Goal: Task Accomplishment & Management: Complete application form

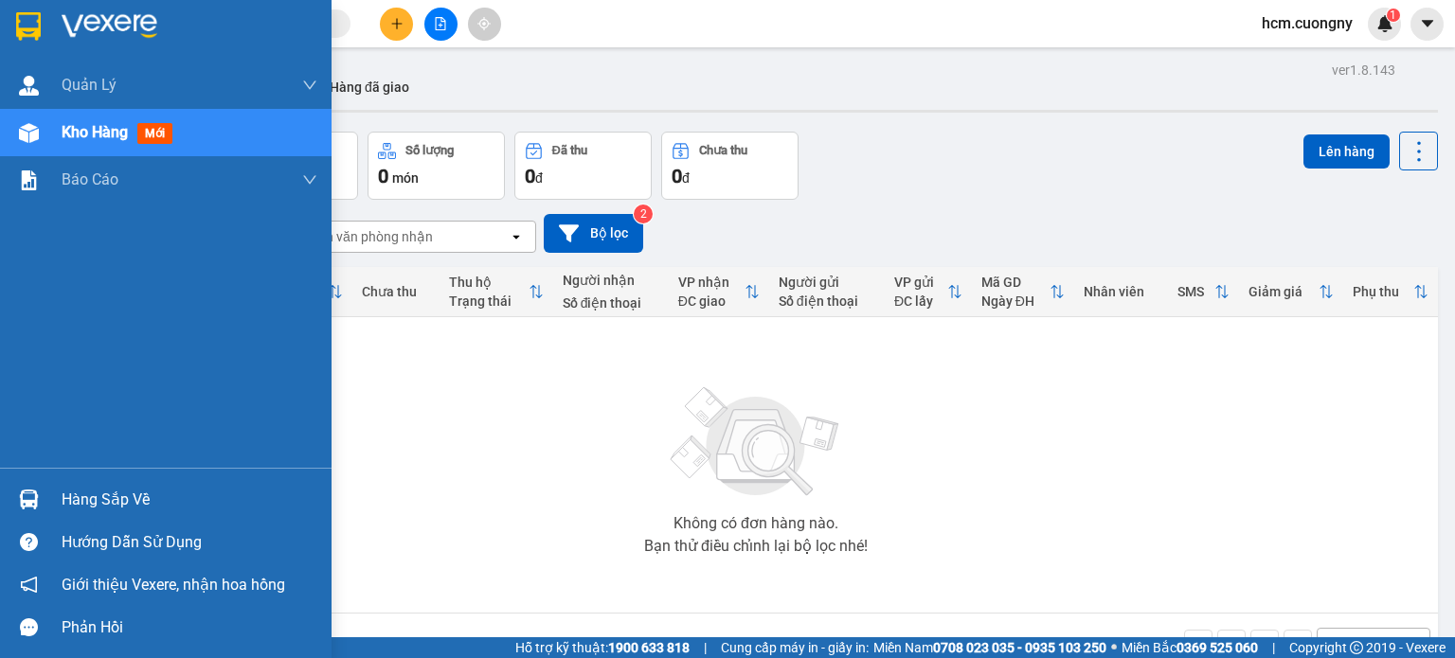
click at [28, 26] on img at bounding box center [28, 26] width 25 height 28
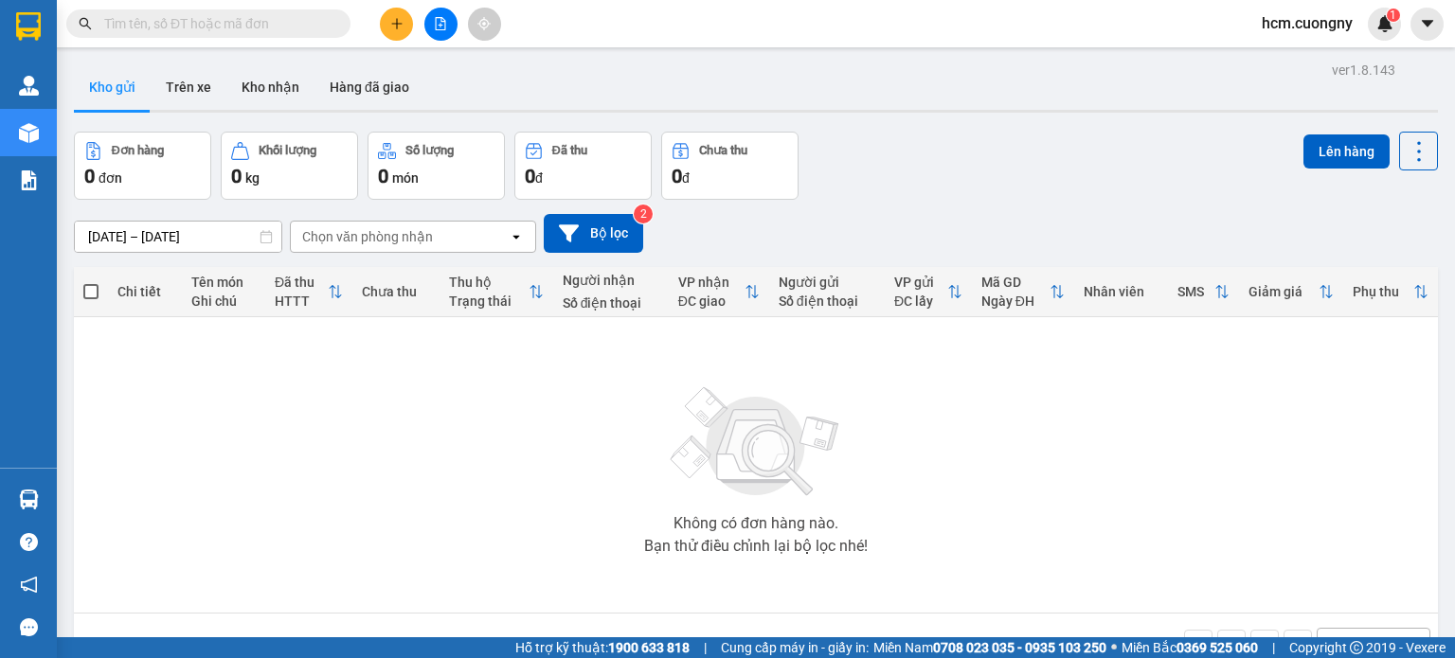
click at [147, 435] on div "Không có đơn hàng nào. Bạn thử điều chỉnh lại bộ lọc nhé!" at bounding box center [755, 465] width 1345 height 284
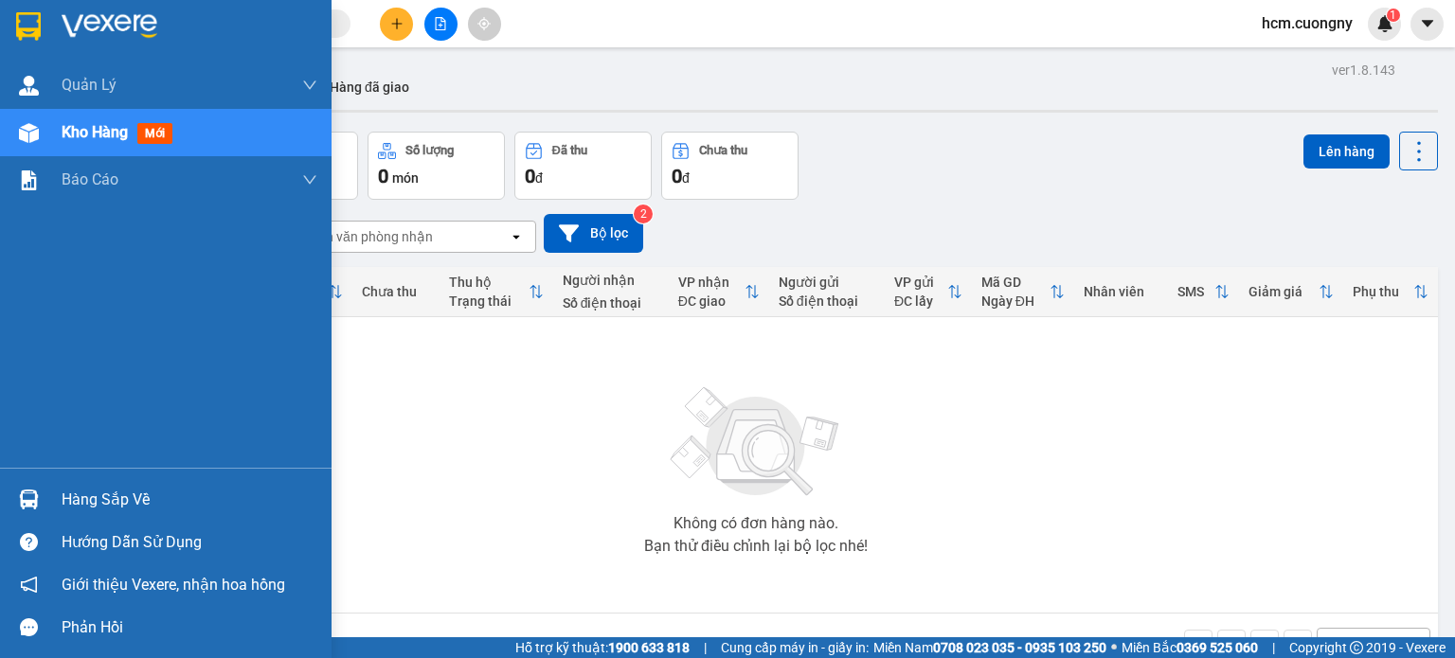
click at [27, 22] on img at bounding box center [28, 26] width 25 height 28
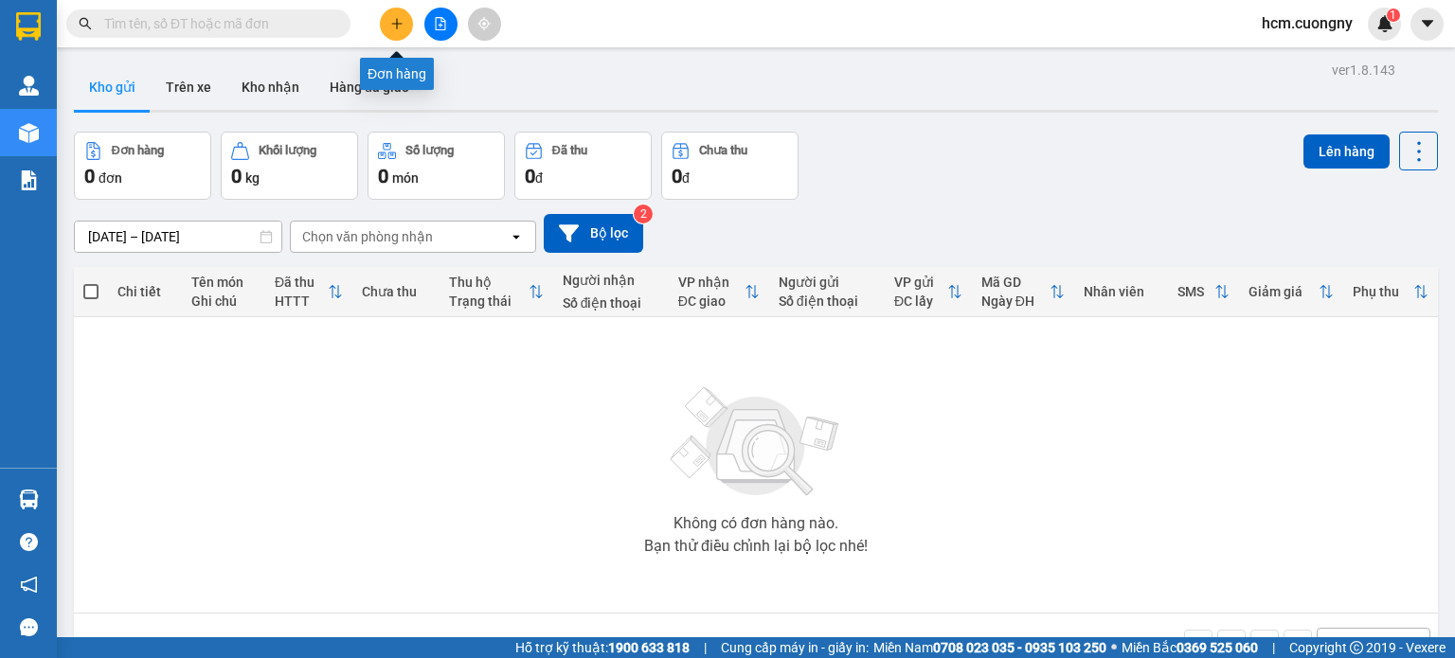
drag, startPoint x: 395, startPoint y: 27, endPoint x: 703, endPoint y: 417, distance: 497.0
click at [703, 417] on section "Kết quả tìm kiếm ( 0 ) Bộ lọc No Data hcm.cuongny 1 Quản [PERSON_NAME] lý khách…" at bounding box center [727, 329] width 1455 height 658
click at [405, 16] on button at bounding box center [396, 24] width 33 height 33
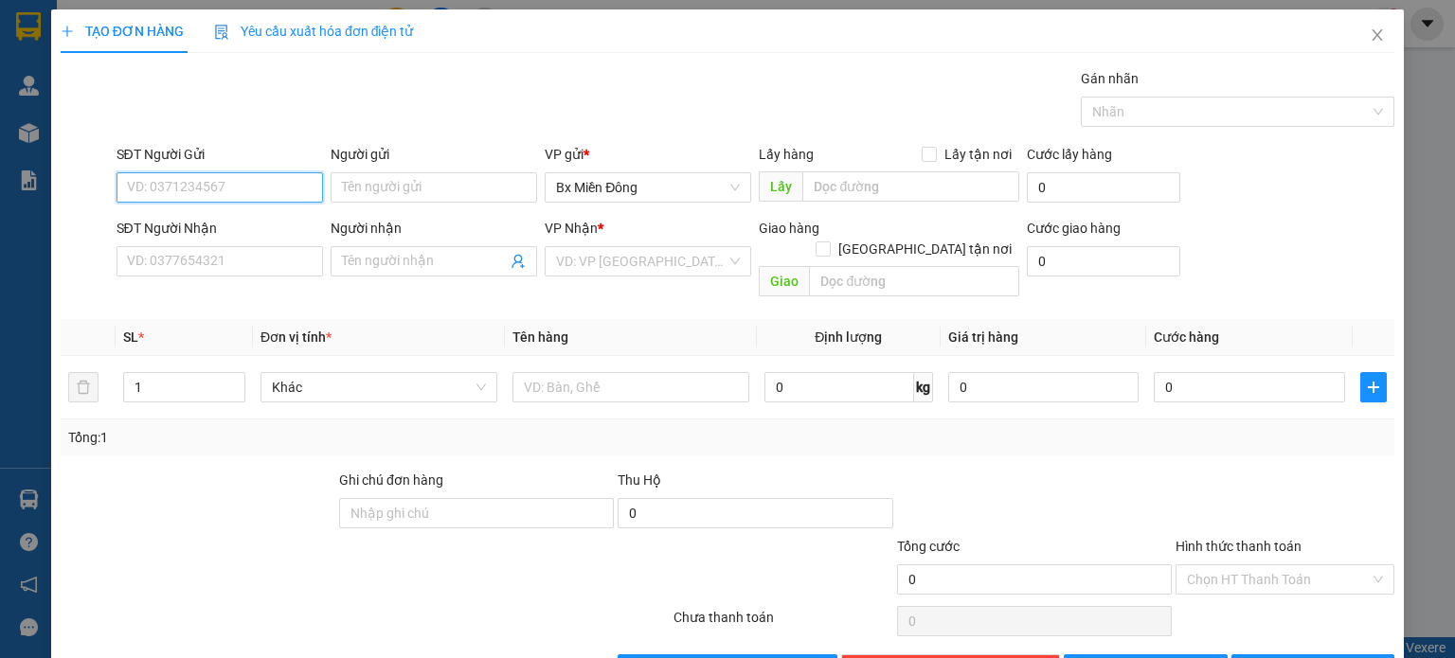
click at [236, 187] on input "SĐT Người Gửi" at bounding box center [220, 187] width 206 height 30
paste input "0399688563"
type input "0399688563"
click at [183, 106] on div "Gán nhãn Nhãn" at bounding box center [756, 101] width 1286 height 66
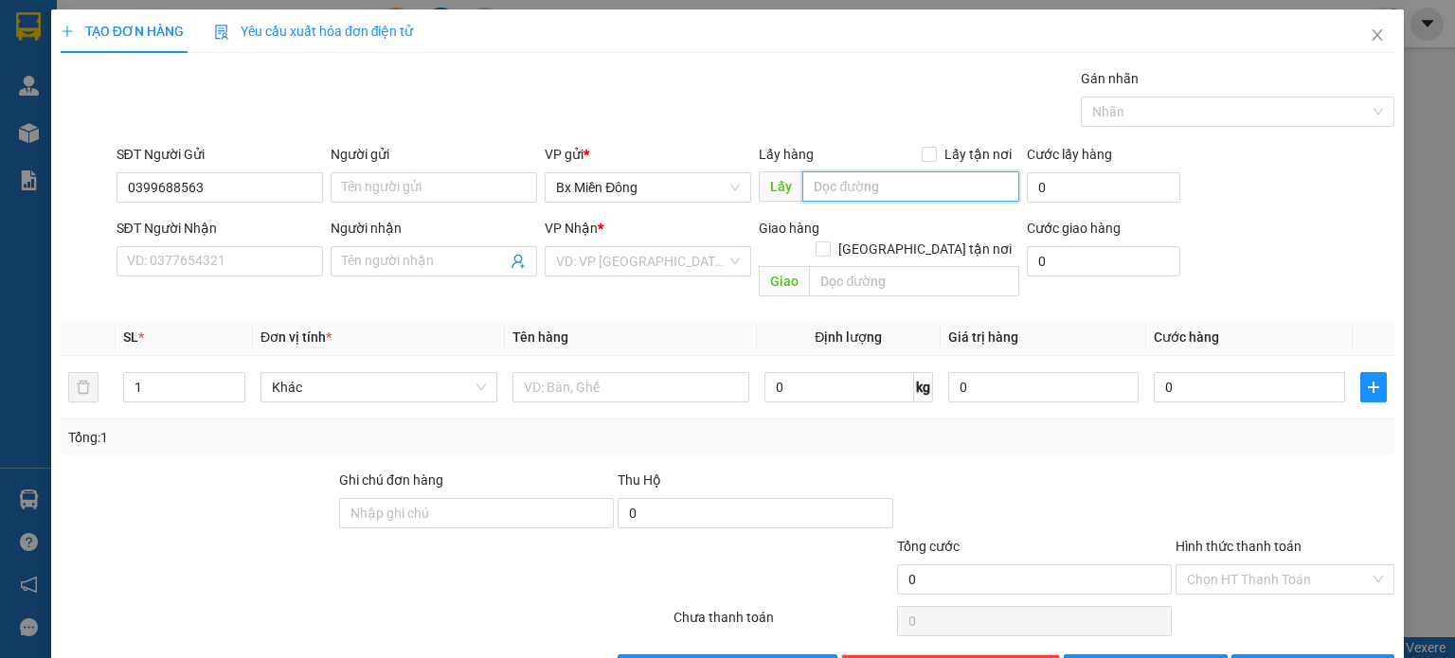
click at [844, 177] on input "text" at bounding box center [910, 186] width 217 height 30
click at [860, 187] on input "mỹ phươv" at bounding box center [910, 186] width 217 height 30
drag, startPoint x: 880, startPoint y: 191, endPoint x: 828, endPoint y: 196, distance: 52.3
click at [828, 196] on input "mỹ phươcs" at bounding box center [910, 186] width 217 height 30
type input "mỹ phước 1"
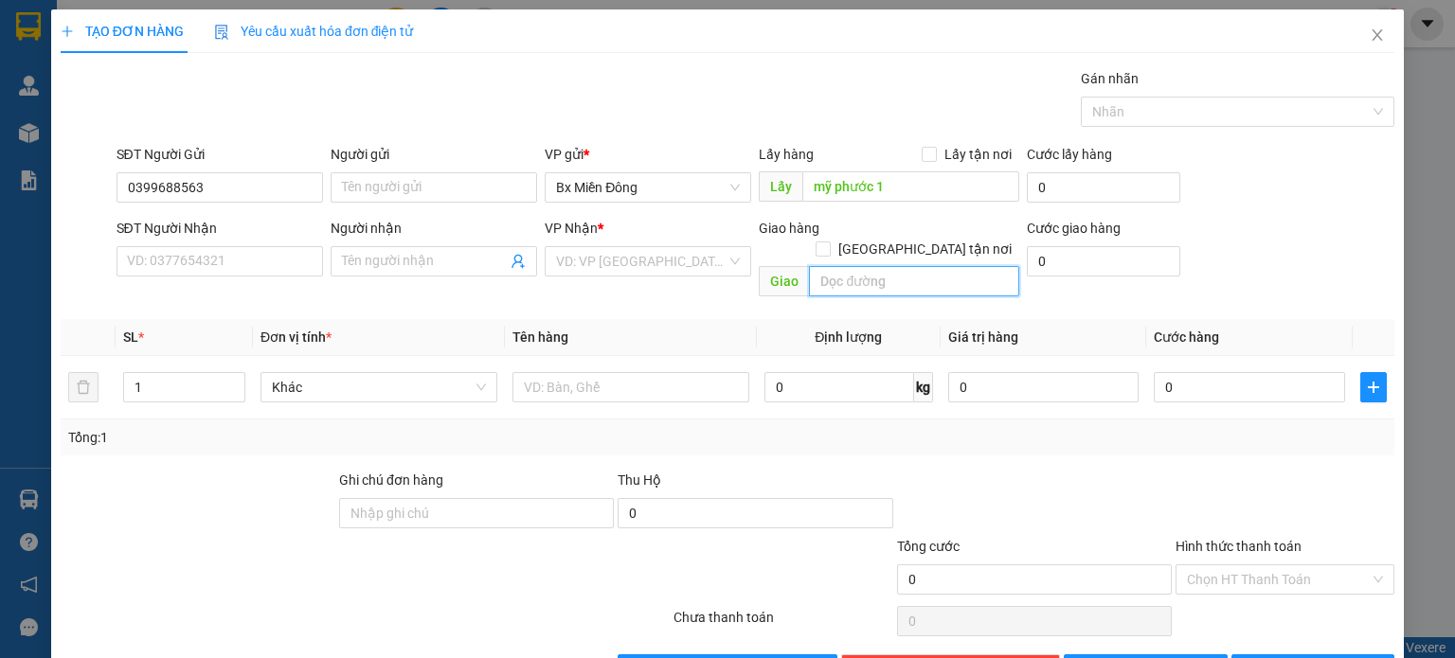
click at [834, 266] on input "text" at bounding box center [914, 281] width 210 height 30
type input "dốc 48"
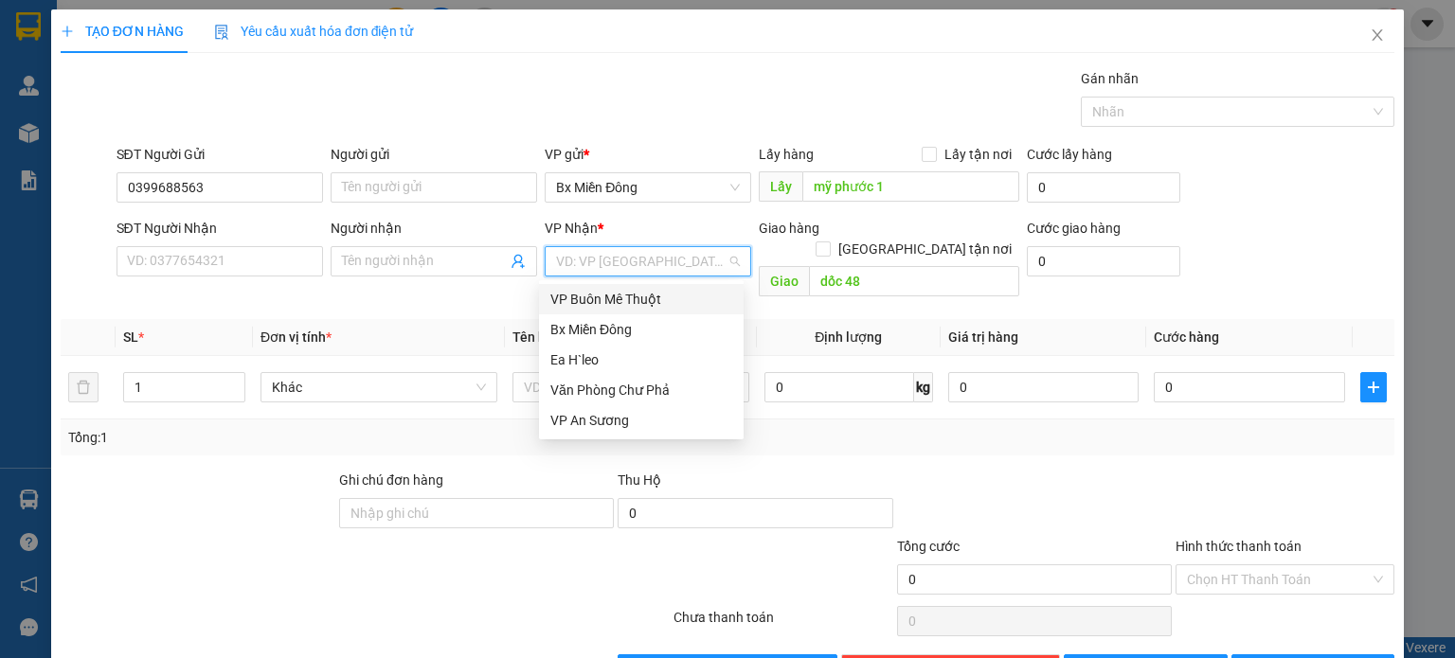
click at [578, 267] on input "search" at bounding box center [641, 261] width 170 height 28
click at [574, 364] on div "Ea H`leo" at bounding box center [641, 360] width 182 height 21
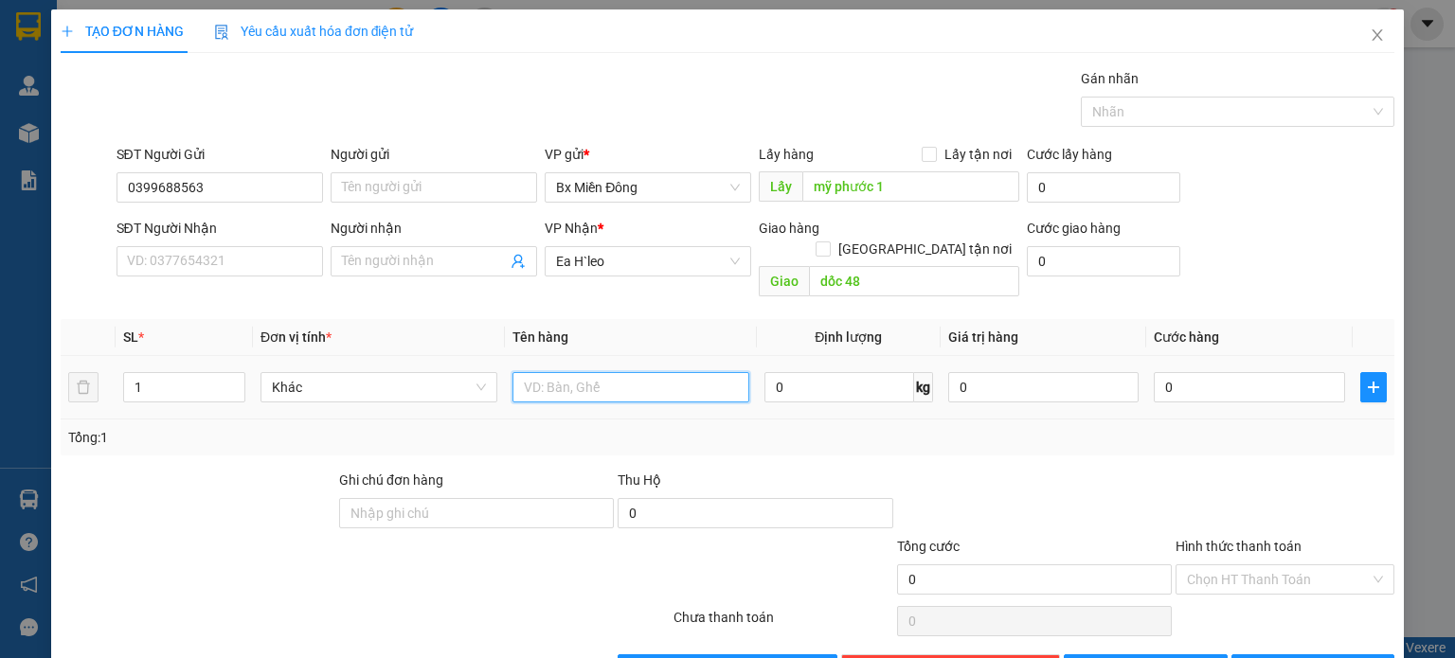
click at [561, 372] on input "text" at bounding box center [630, 387] width 237 height 30
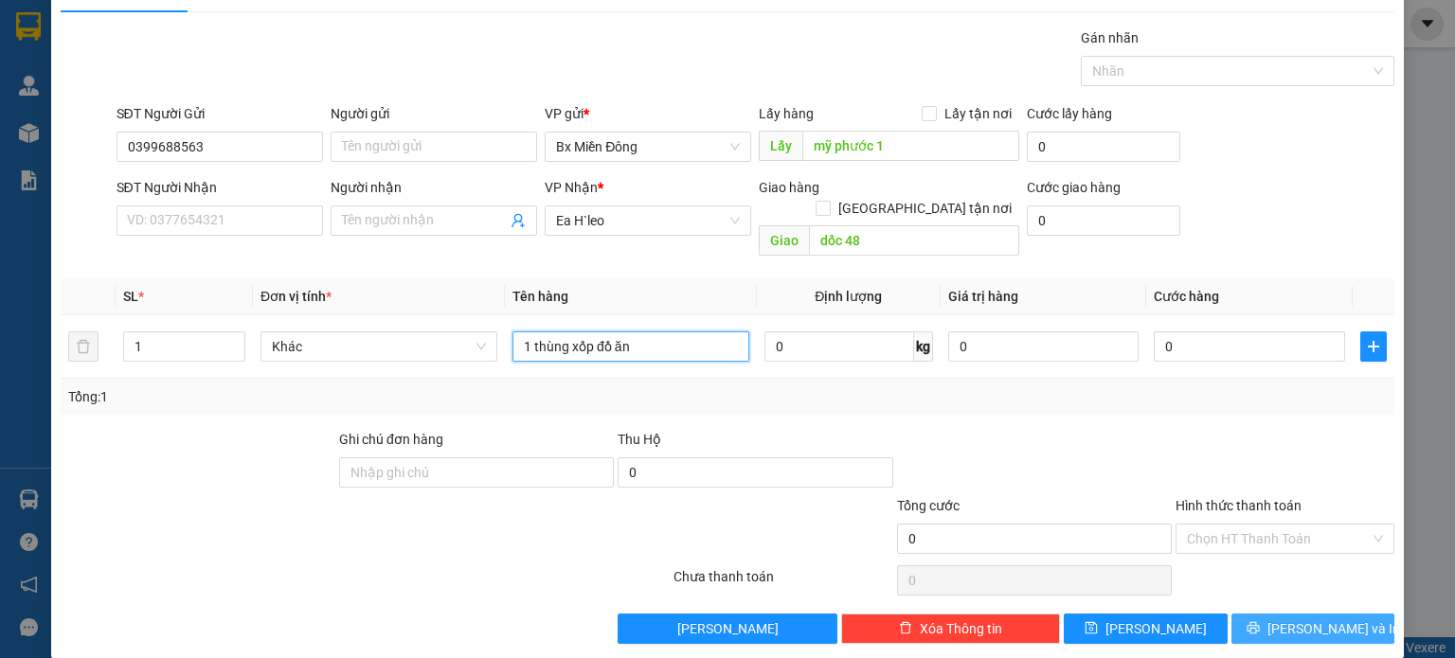
type input "1 thùng xốp đồ ăn"
click at [1304, 619] on span "[PERSON_NAME] và In" at bounding box center [1333, 629] width 133 height 21
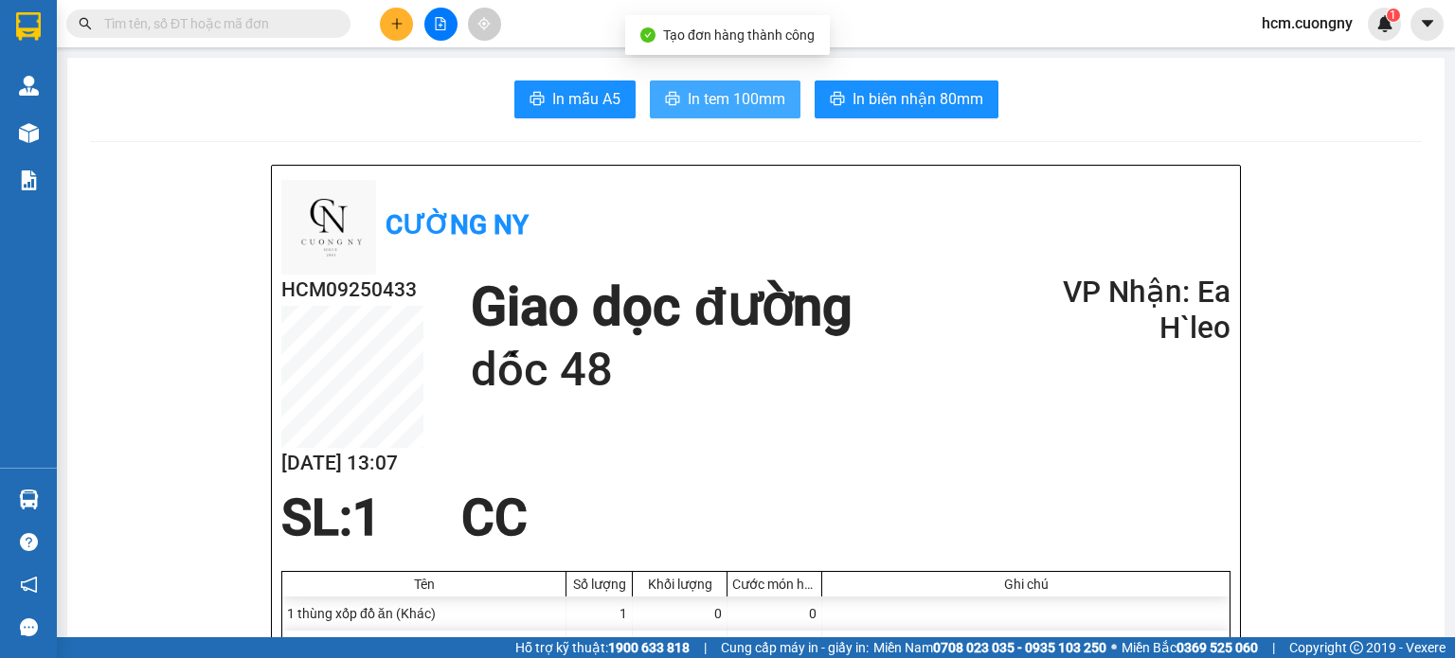
click at [736, 95] on span "In tem 100mm" at bounding box center [737, 99] width 98 height 24
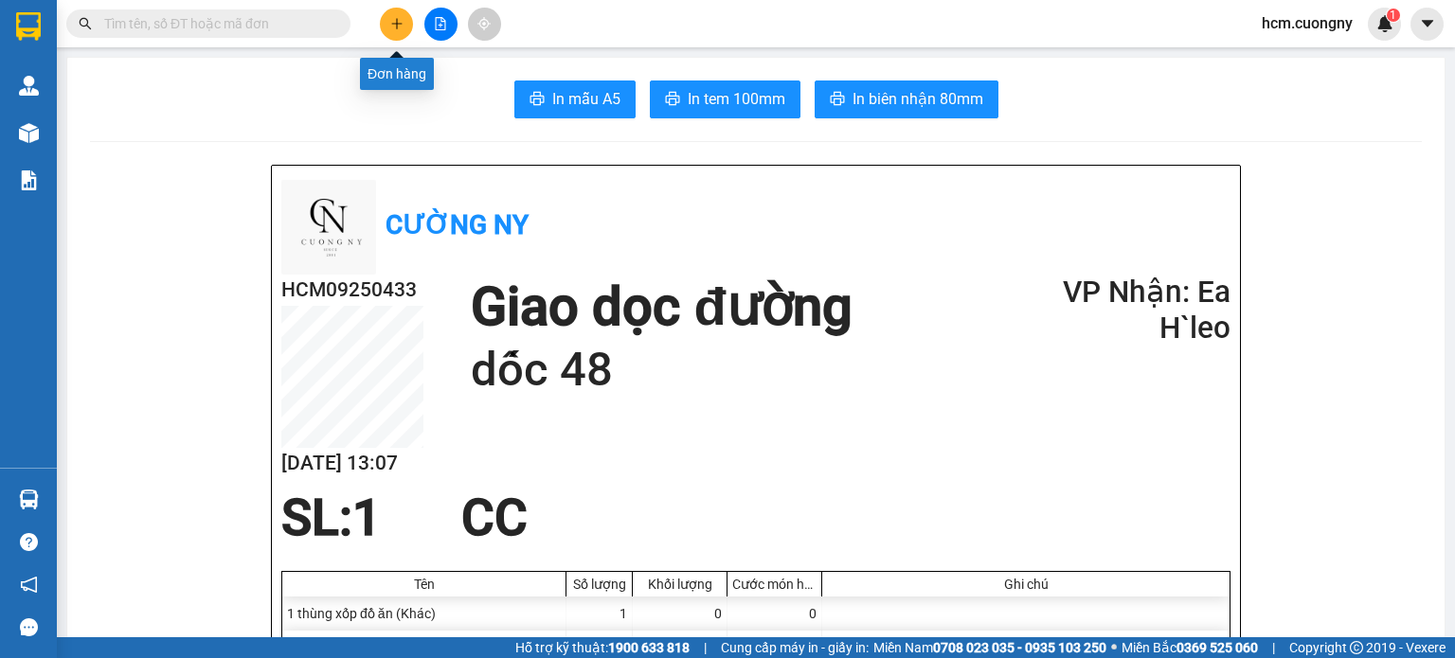
click at [399, 15] on button at bounding box center [396, 24] width 33 height 33
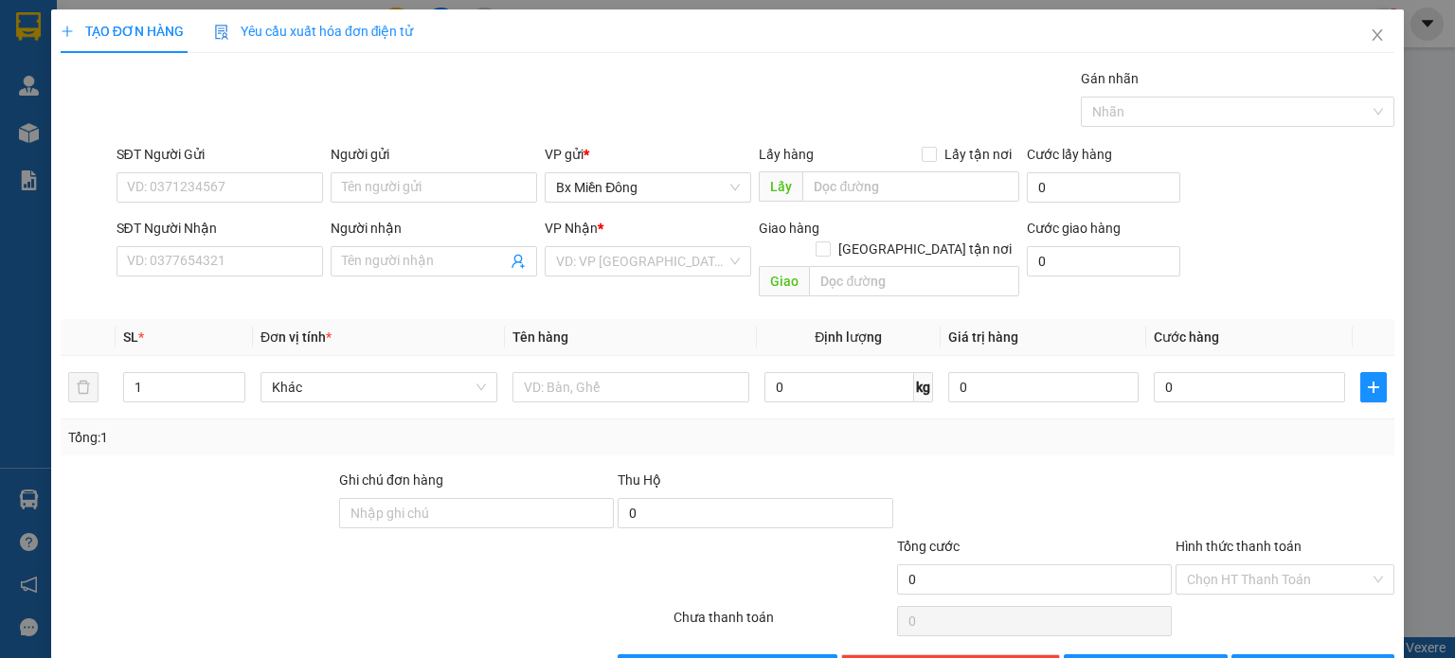
click at [1309, 266] on div "SĐT Người Nhận VD: 0377654321 Người nhận Tên người nhận VP Nhận * VD: VP [GEOGR…" at bounding box center [756, 261] width 1286 height 87
click at [265, 194] on input "SĐT Người Gửi" at bounding box center [220, 187] width 206 height 30
paste input "0914825357"
type input "0914825357"
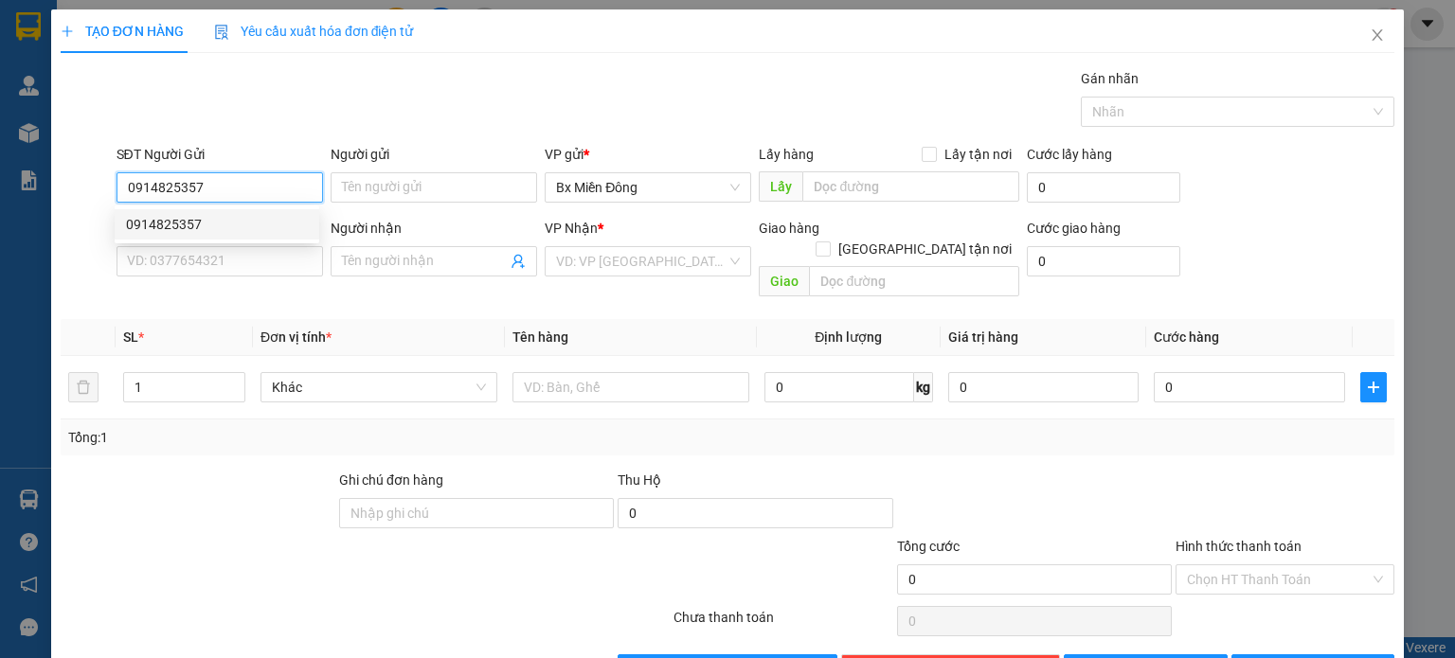
click at [216, 219] on div "0914825357" at bounding box center [217, 224] width 182 height 21
type input "Cầu vượt Chơn Thành"
type input "0876428237"
type input "Chư Phả"
type input "0914825357"
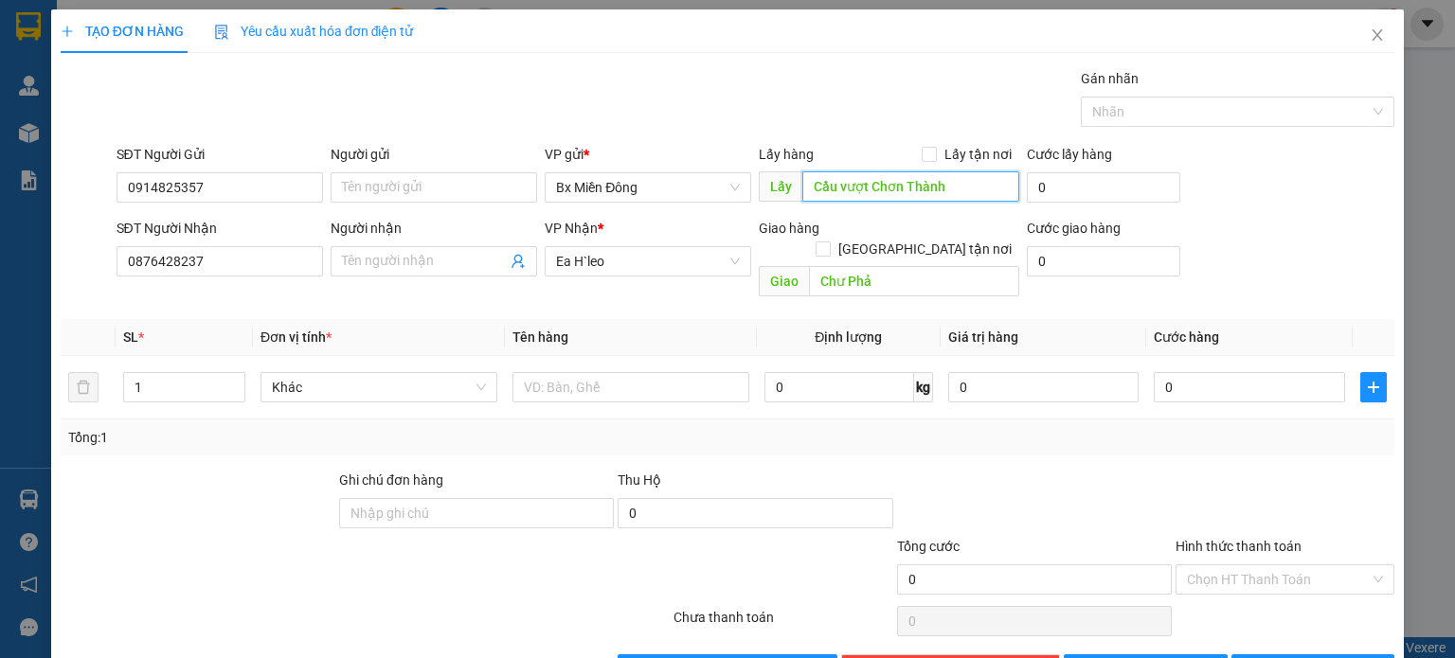
click at [945, 184] on input "Cầu vượt Chơn Thành" at bounding box center [910, 186] width 217 height 30
type input "d"
type input "đường mũi tàu"
click at [1232, 256] on div "SĐT Người Nhận 0876428237 Người nhận Tên người nhận VP Nhận * [PERSON_NAME] hàn…" at bounding box center [756, 261] width 1286 height 87
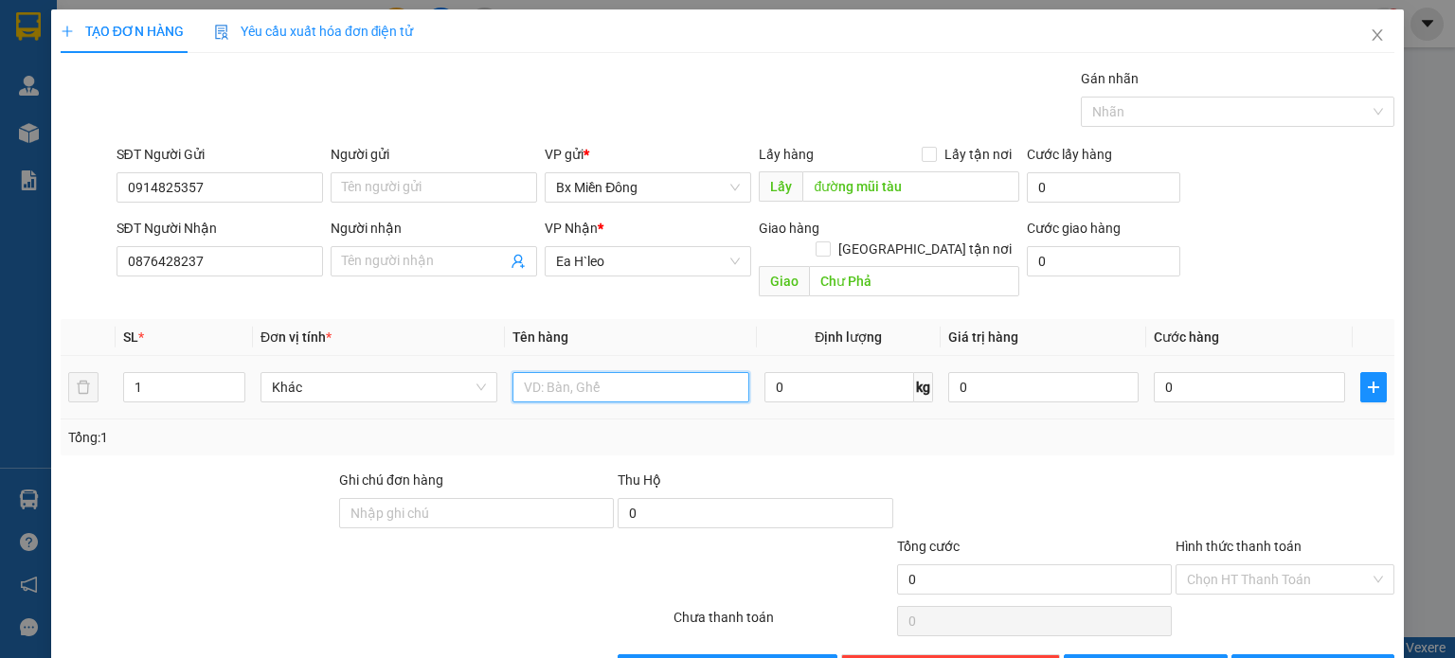
click at [583, 379] on input "text" at bounding box center [630, 387] width 237 height 30
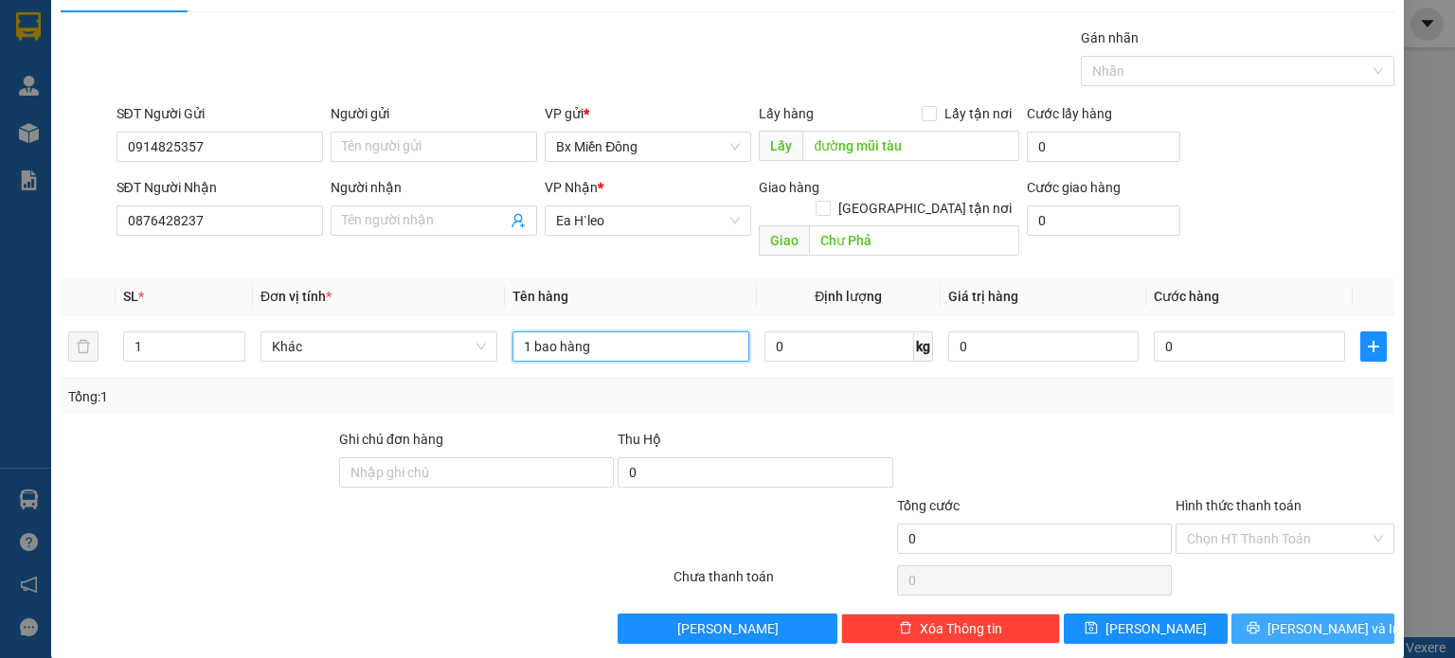
type input "1 bao hàng"
click at [1329, 619] on span "[PERSON_NAME] và In" at bounding box center [1333, 629] width 133 height 21
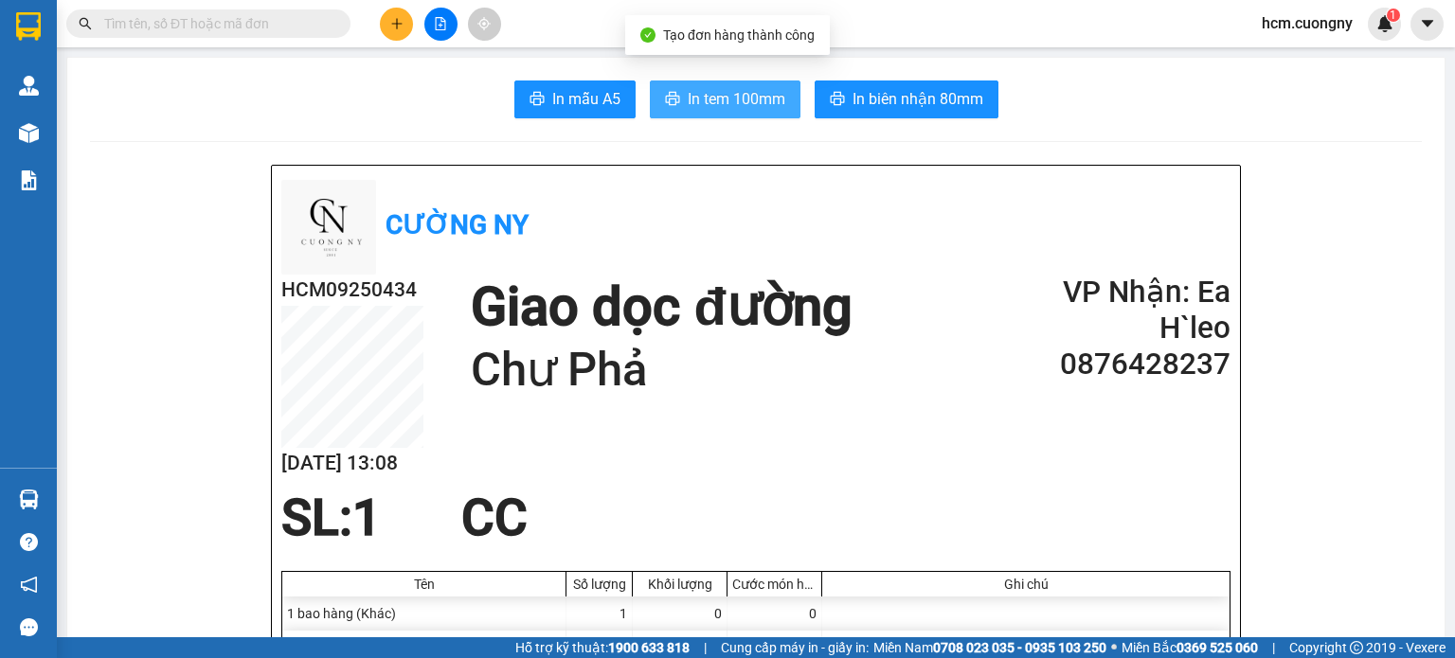
click at [676, 101] on button "In tem 100mm" at bounding box center [725, 100] width 151 height 38
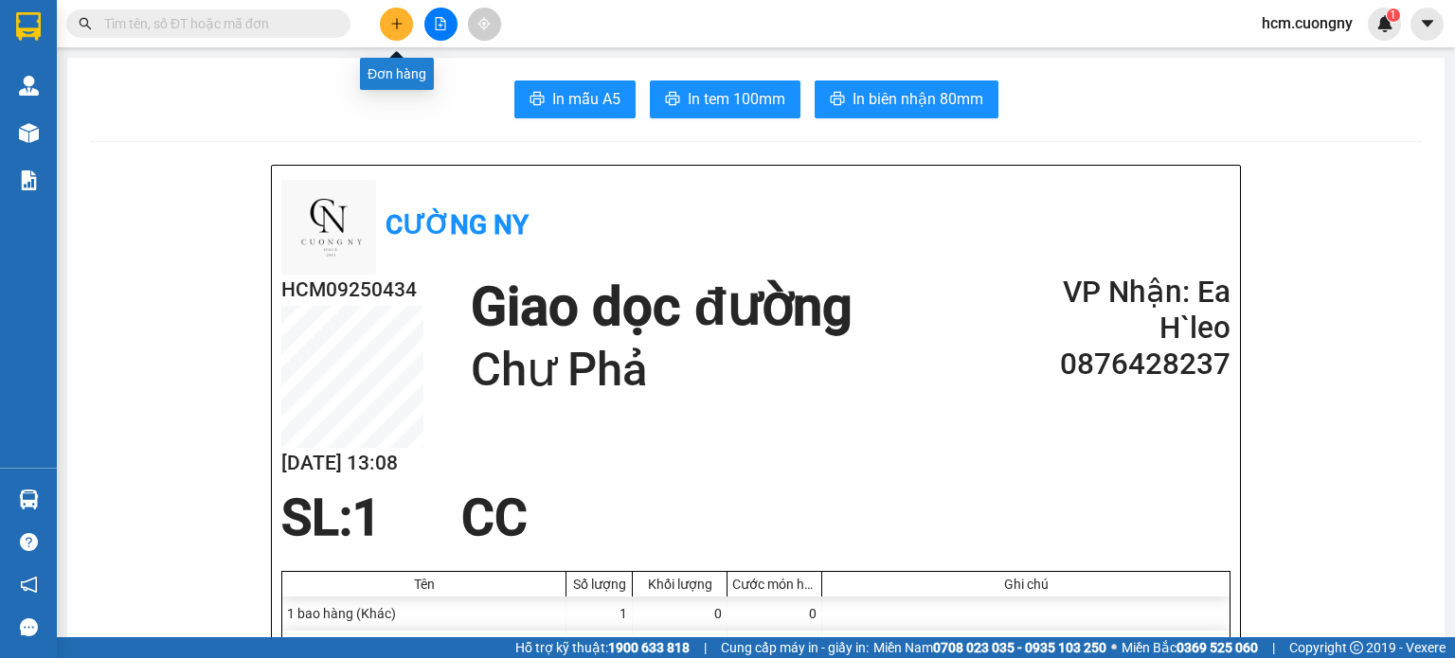
click at [394, 8] on button at bounding box center [396, 24] width 33 height 33
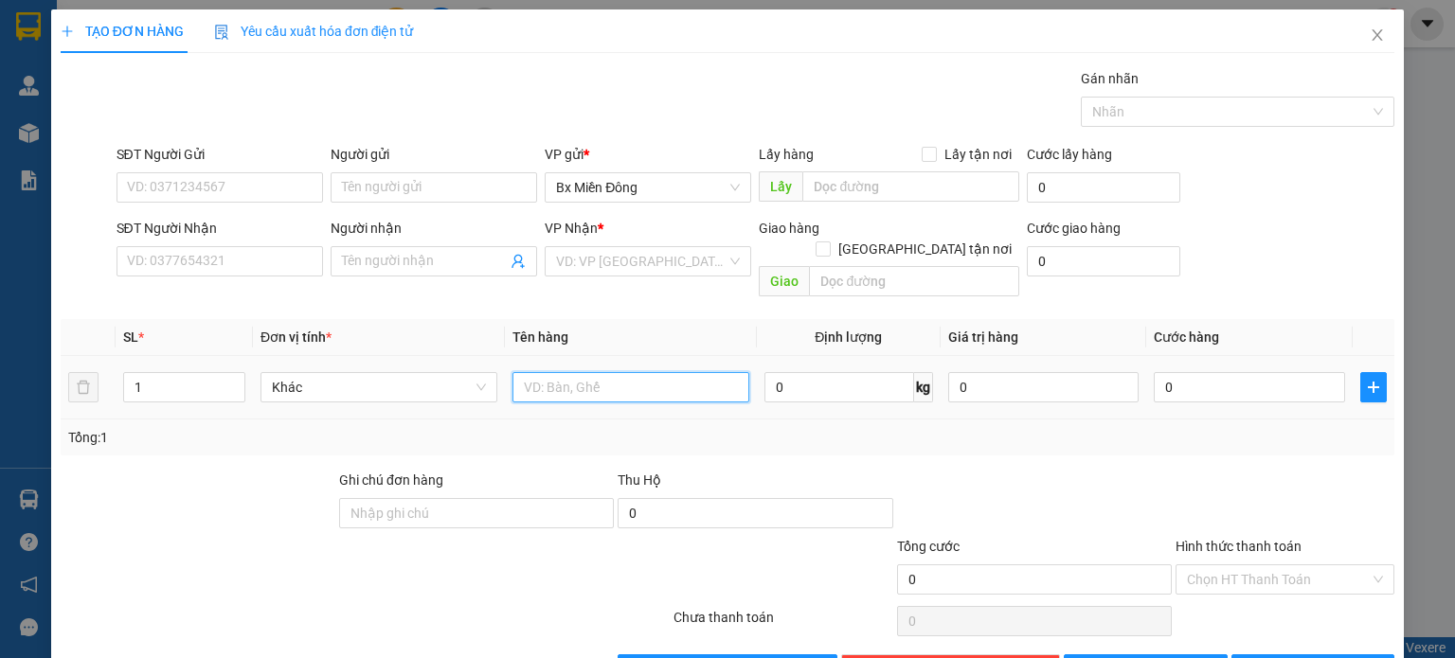
click at [522, 372] on input "text" at bounding box center [630, 387] width 237 height 30
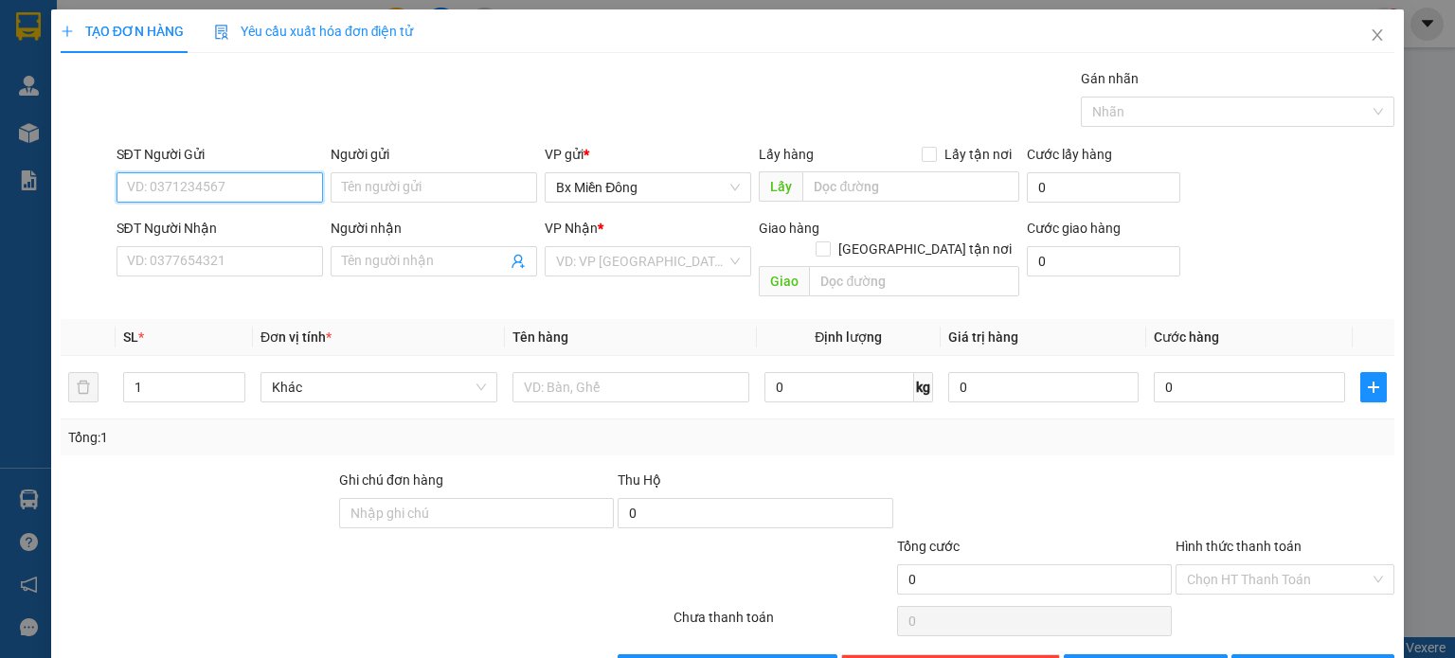
click at [197, 180] on input "SĐT Người Gửi" at bounding box center [220, 187] width 206 height 30
paste input "0896359887"
type input "0896359887"
click at [191, 219] on div "0896359887 - Hân" at bounding box center [217, 224] width 182 height 21
type input "Hân"
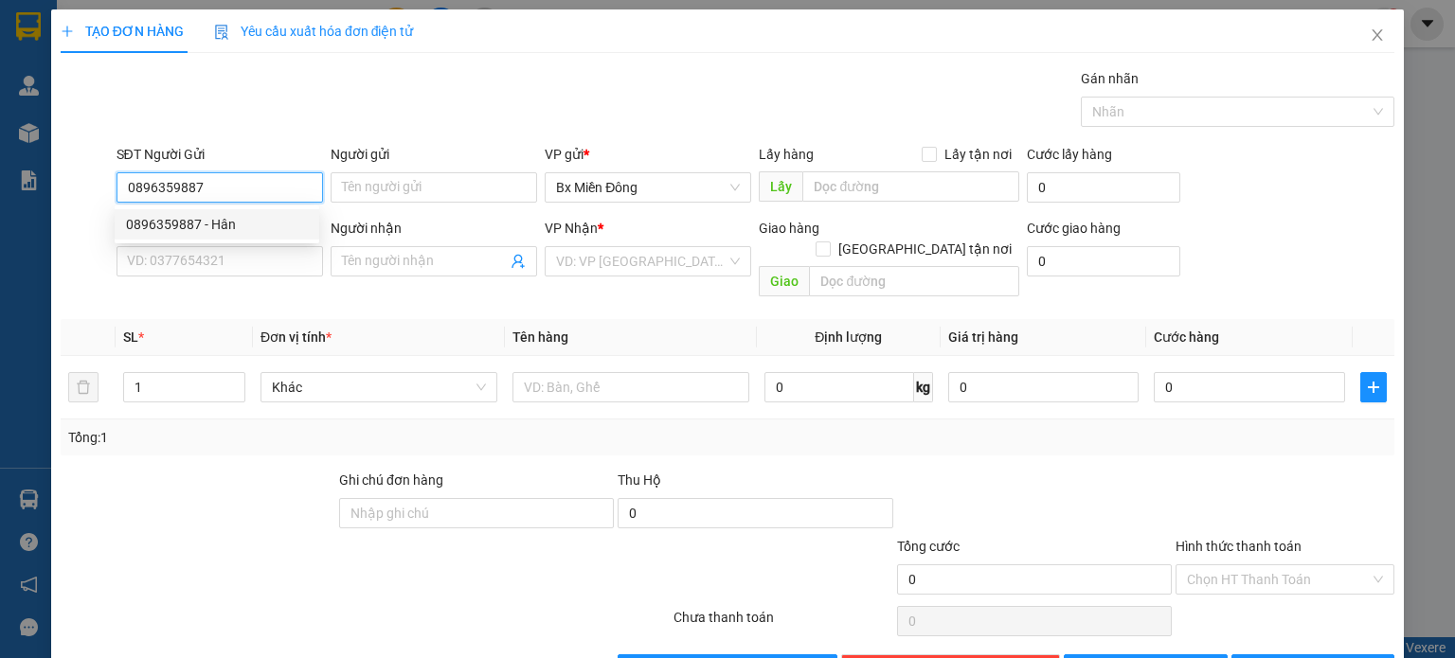
type input "cầu ông bố"
type input "0896359887"
type input "Hân"
type input "ngã 3 lâm trường cư né"
type input "0896359887"
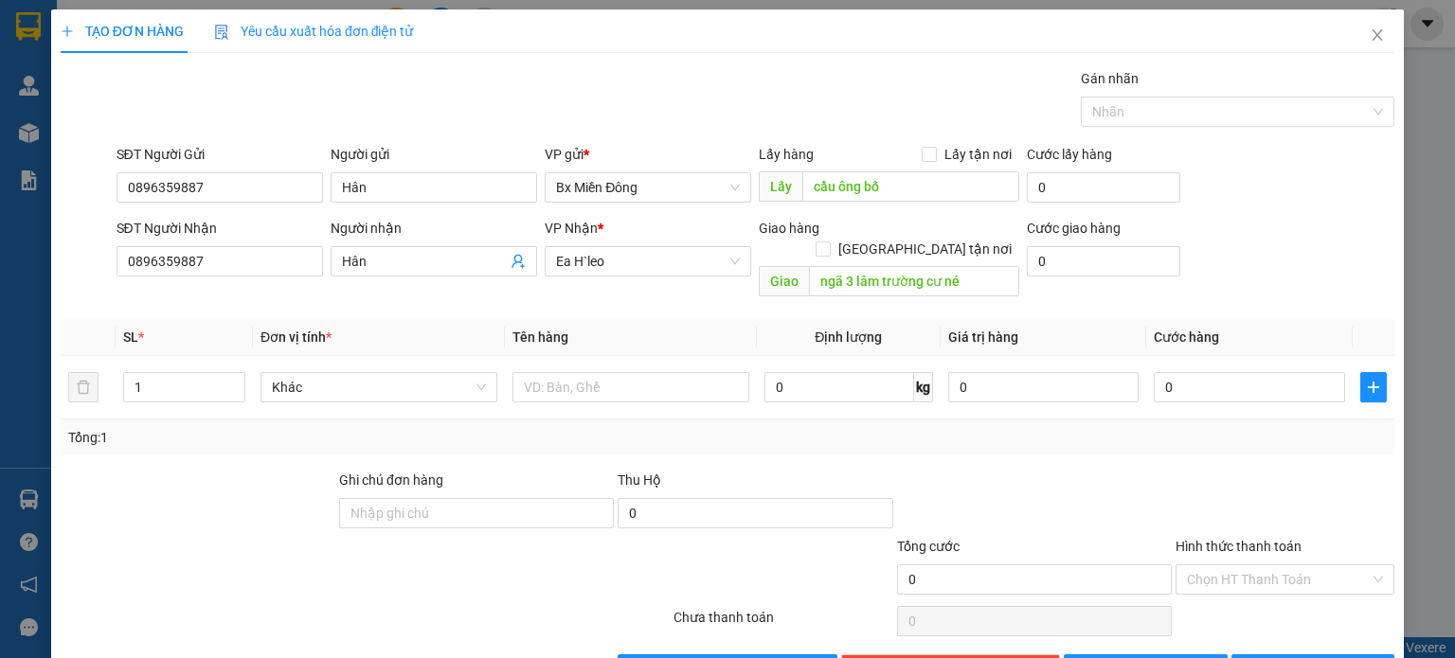
click at [1319, 208] on div "SĐT Người Gửi 0896359887 Người gửi Hân VP gửi * Bx Miền Đông Lấy hàng Lấy tận …" at bounding box center [756, 177] width 1286 height 66
click at [640, 372] on input "text" at bounding box center [630, 387] width 237 height 30
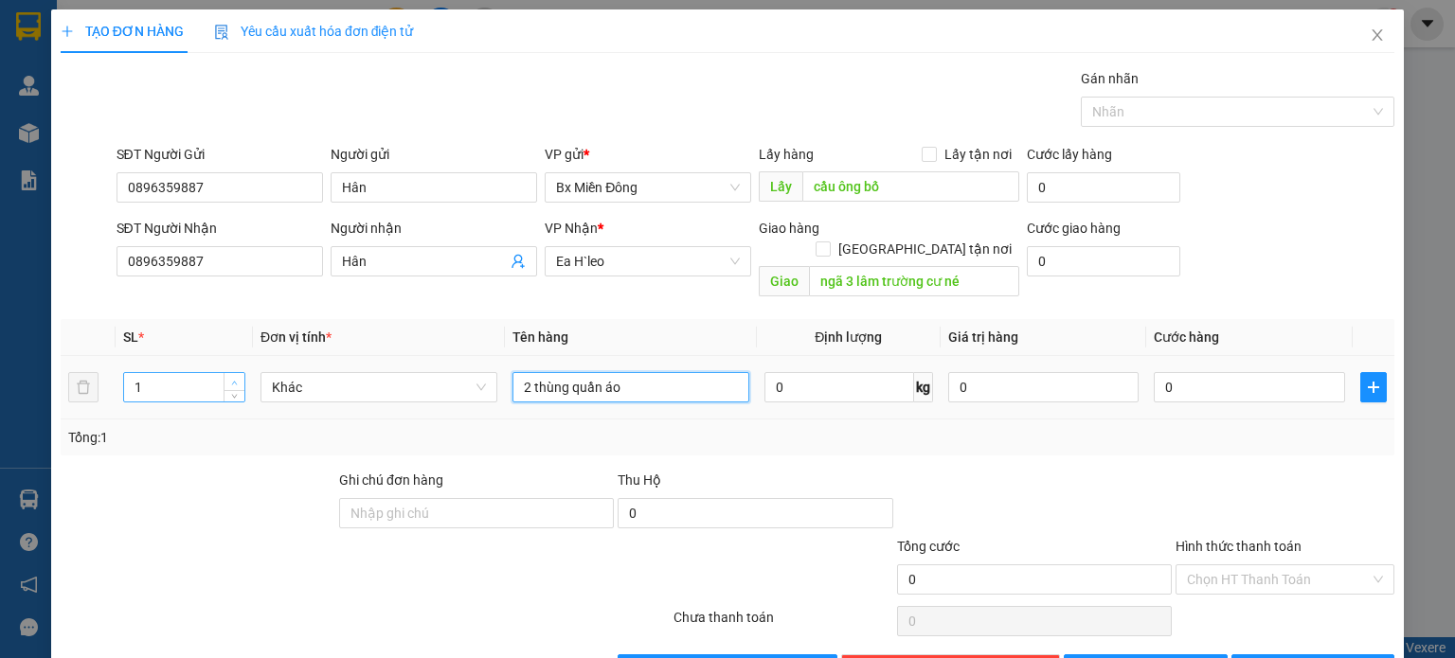
type input "2 thùng quần áo"
type input "2"
click at [231, 380] on icon "up" at bounding box center [234, 383] width 7 height 7
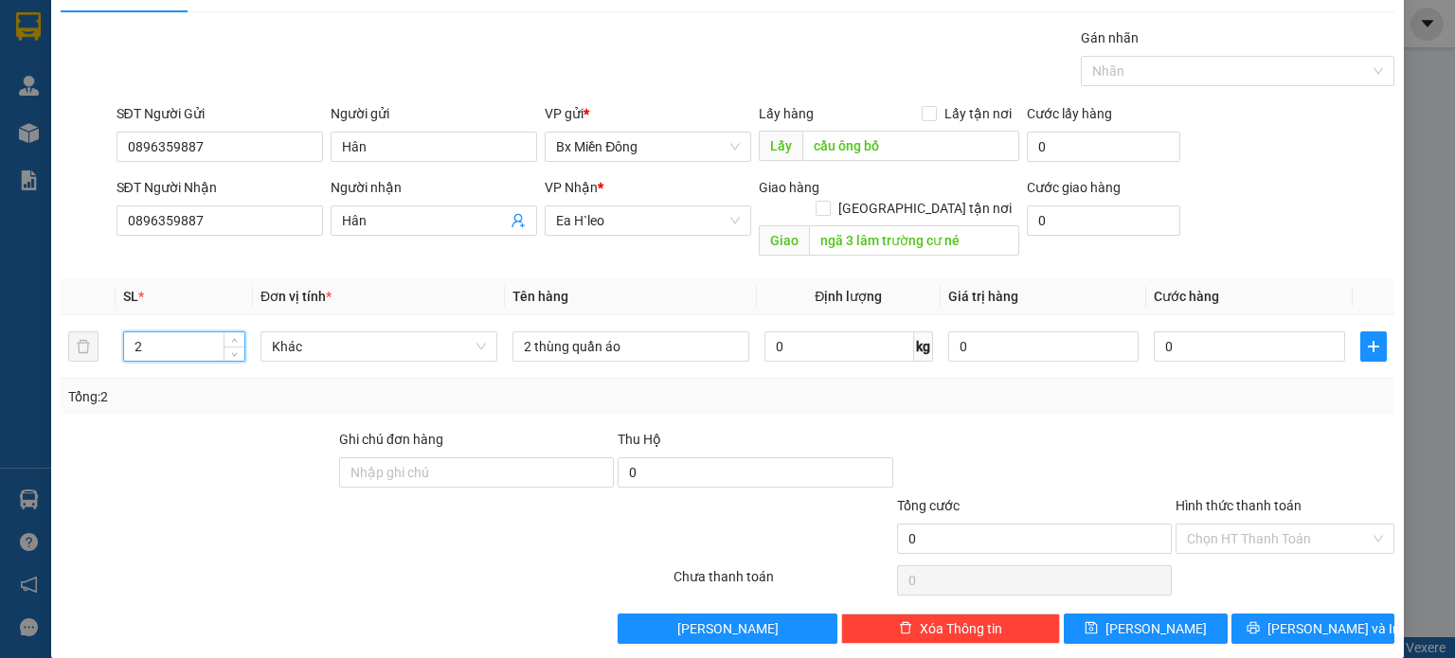
scroll to position [41, 0]
click at [1288, 619] on span "[PERSON_NAME] và In" at bounding box center [1333, 629] width 133 height 21
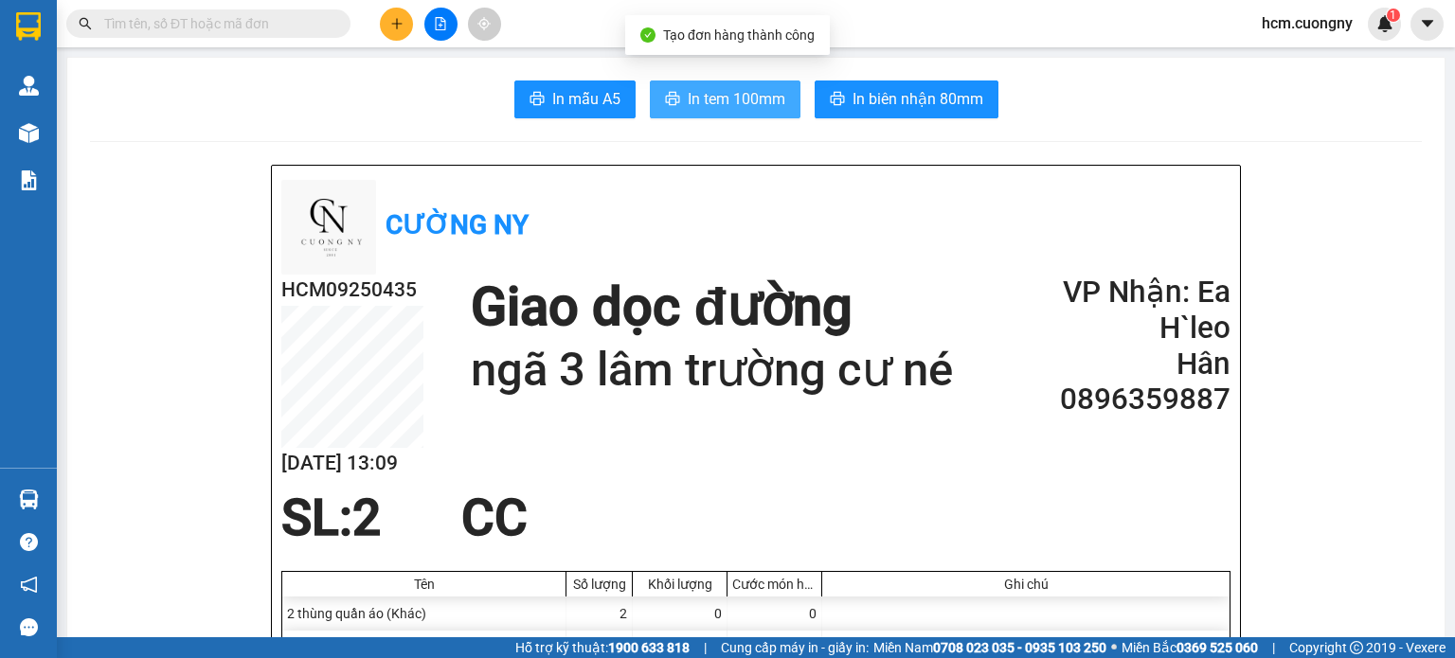
click at [768, 117] on button "In tem 100mm" at bounding box center [725, 100] width 151 height 38
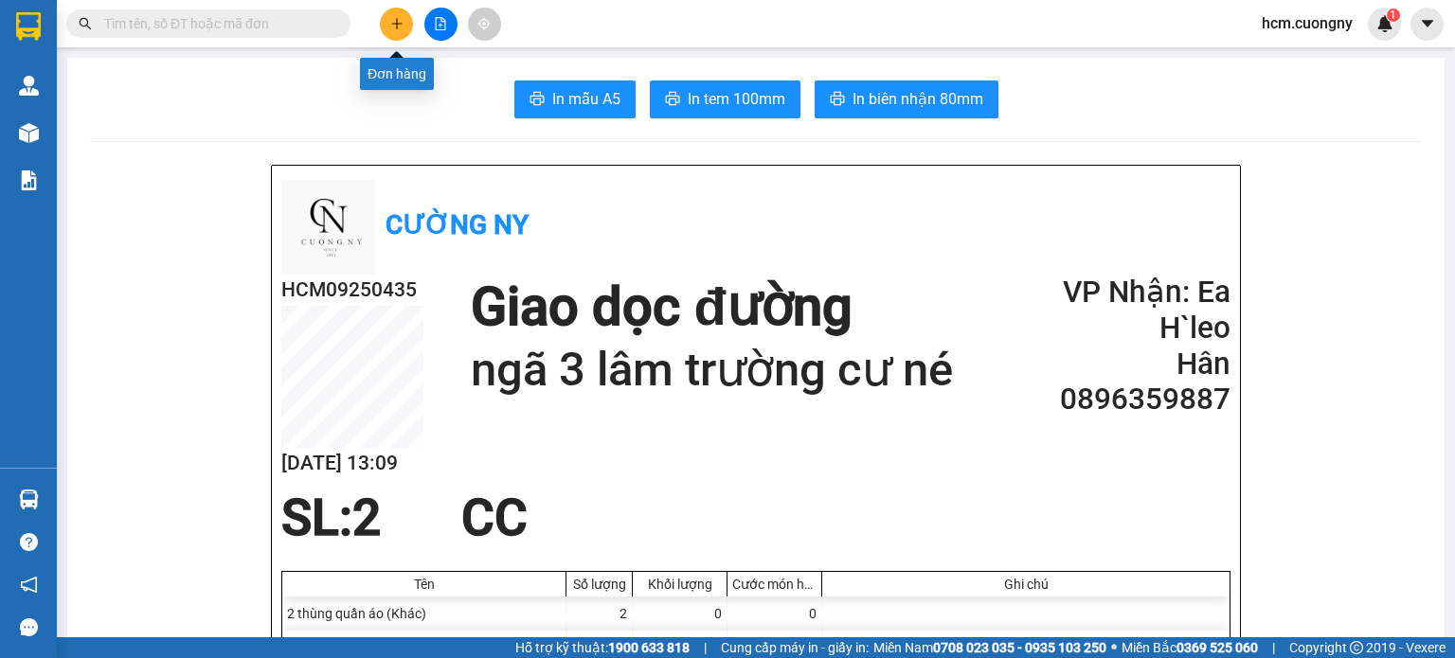
click at [409, 26] on button at bounding box center [396, 24] width 33 height 33
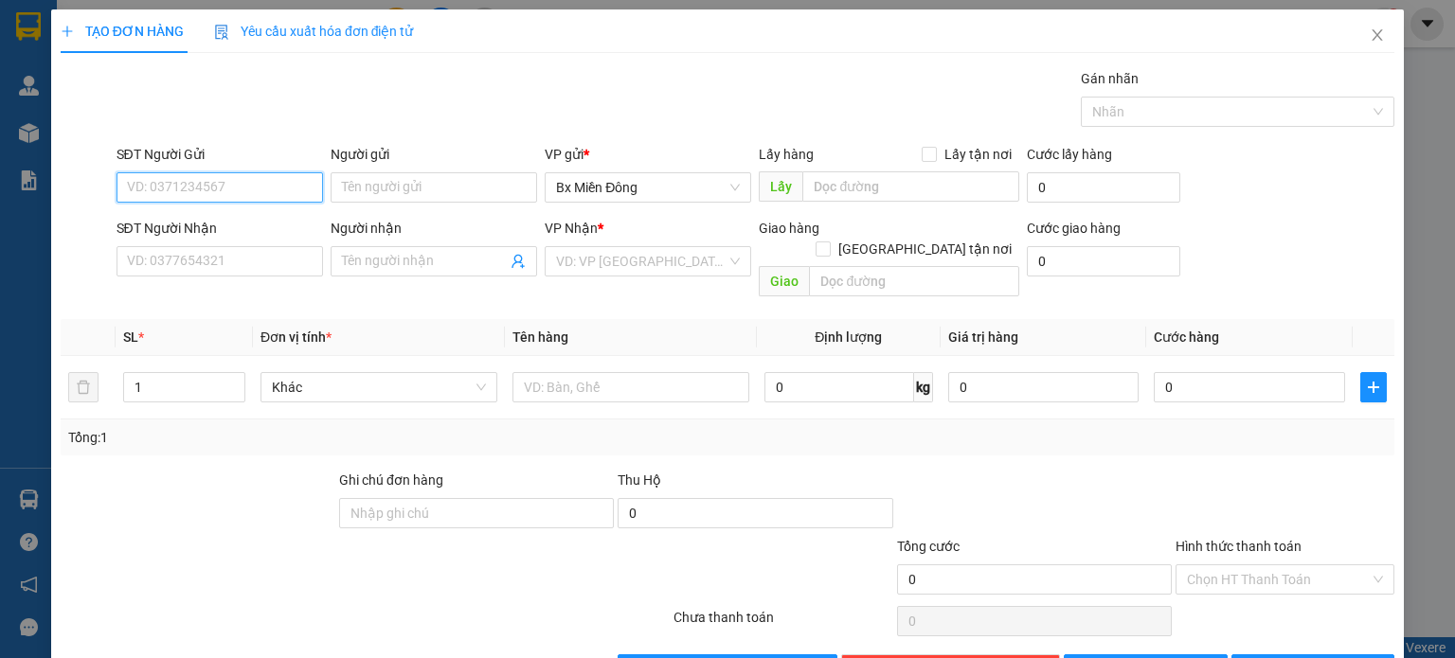
click at [202, 188] on input "SĐT Người Gửi" at bounding box center [220, 187] width 206 height 30
paste input "0973697579"
type input "0973697579"
click at [173, 219] on div "0973697579" at bounding box center [217, 224] width 182 height 21
type input "trạm thu phí lái thiêu"
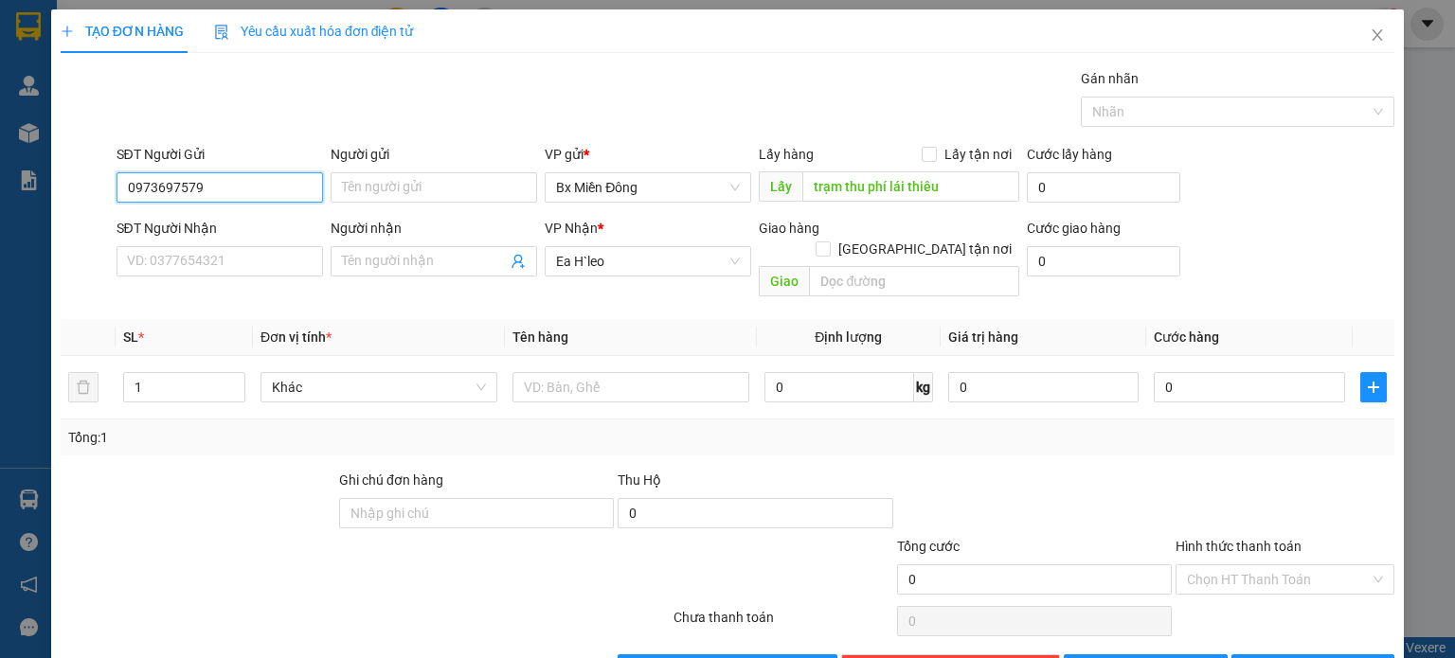
type input "0973697579"
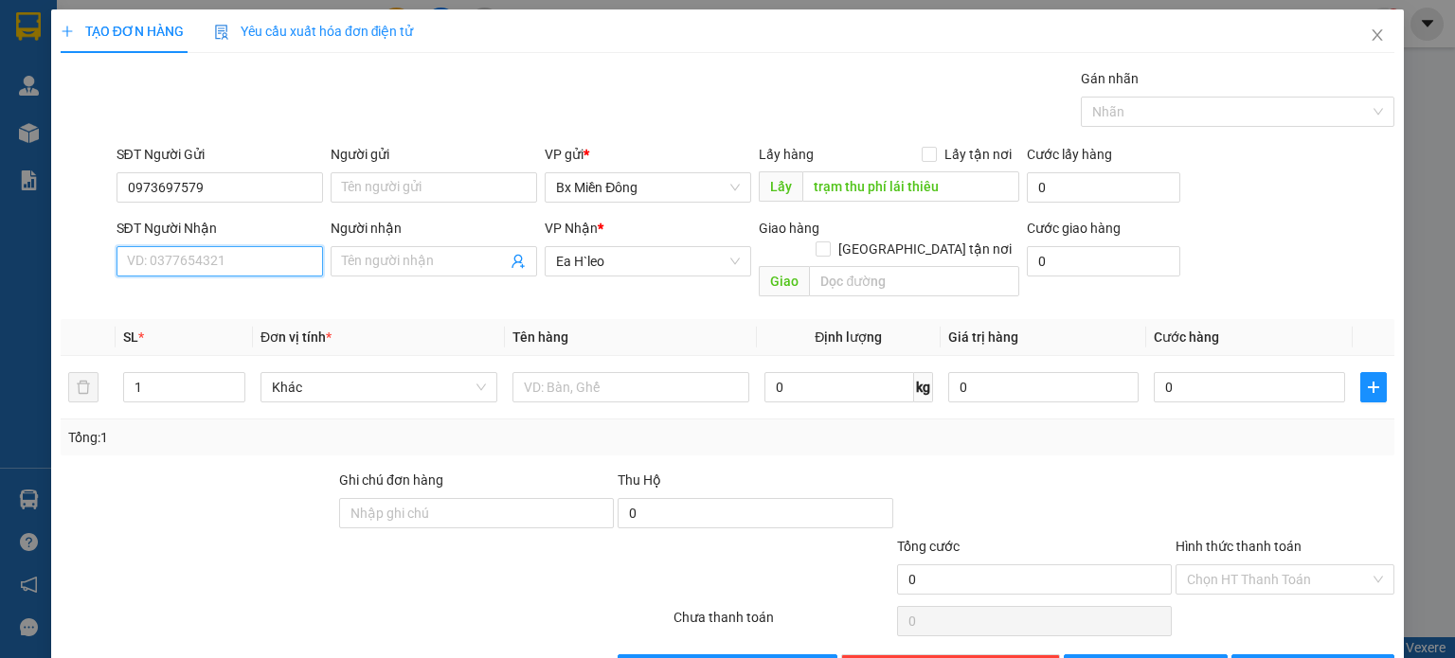
click at [131, 260] on input "SĐT Người Nhận" at bounding box center [220, 261] width 206 height 30
paste input "0989654647"
type input "0989654647"
click at [182, 300] on div "0989654647 - hiền" at bounding box center [217, 298] width 182 height 21
type input "hiền"
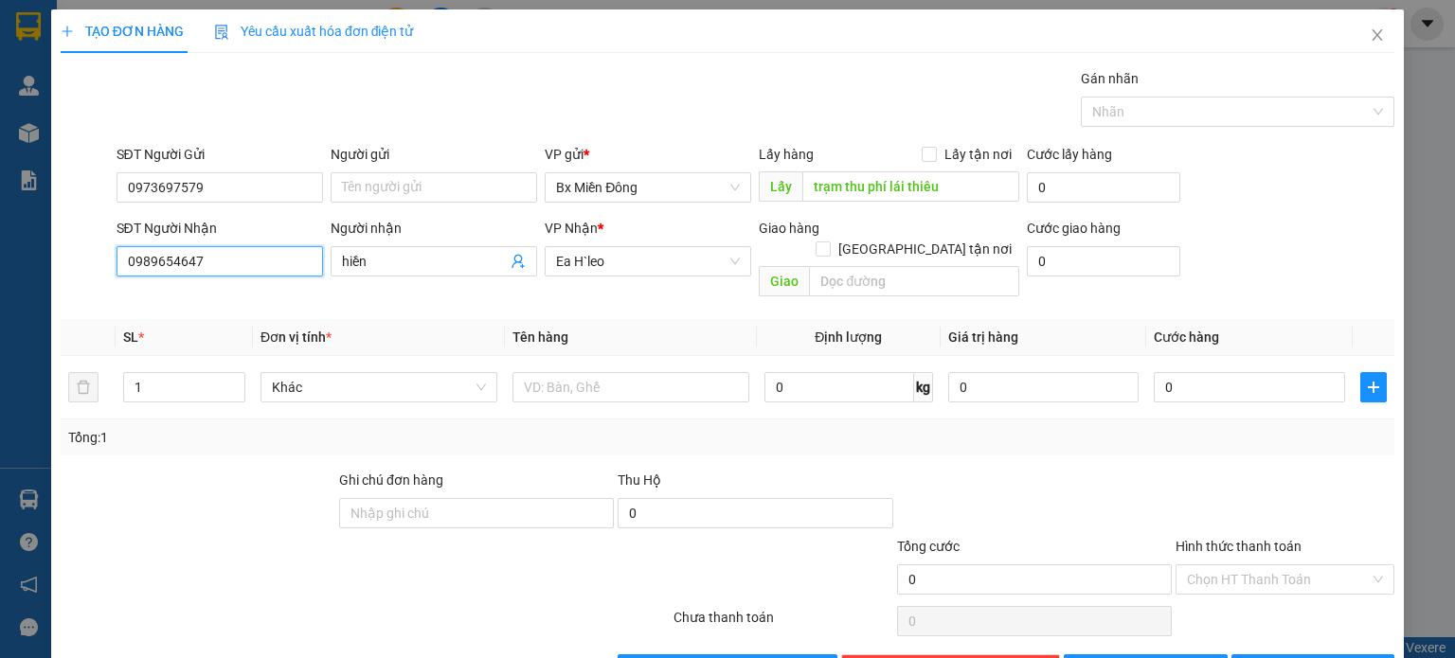
type input "0989654647"
click at [185, 287] on div "Transit Pickup Surcharge Ids Transit Deliver Surcharge Ids Transit Deliver Surc…" at bounding box center [728, 376] width 1334 height 617
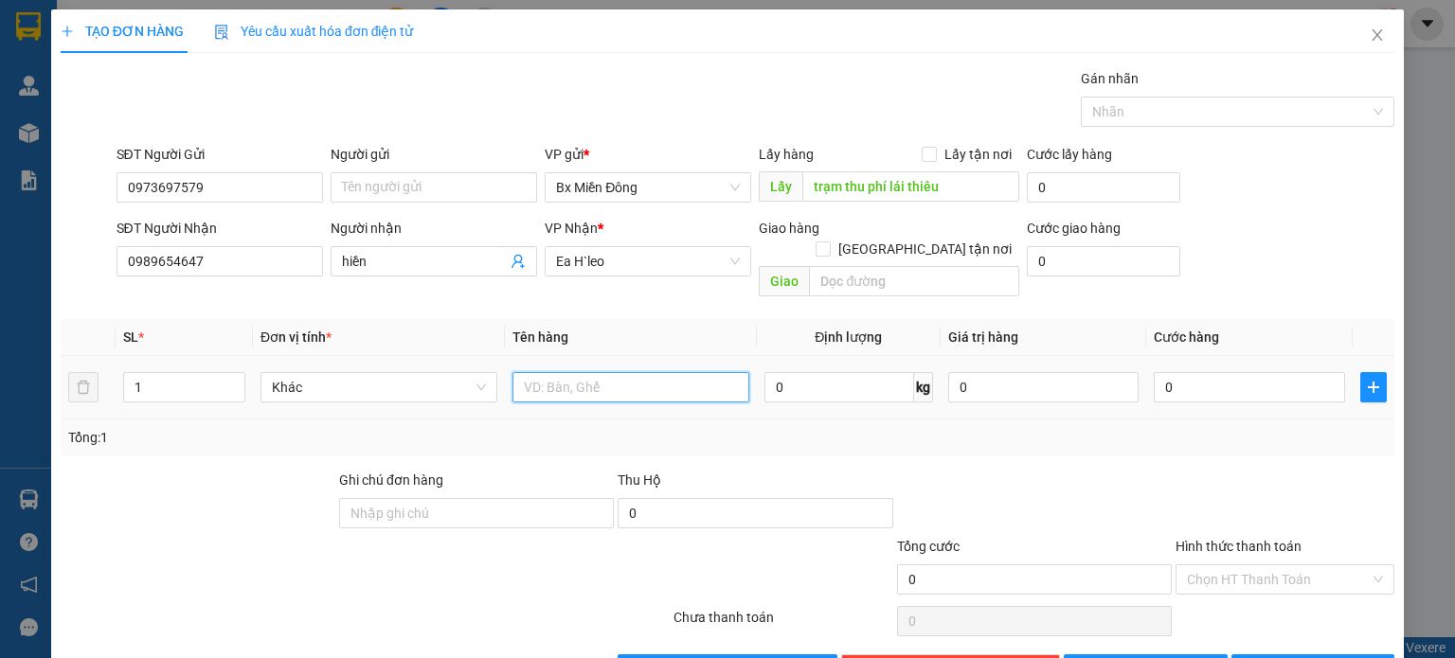
click at [554, 372] on input "text" at bounding box center [630, 387] width 237 height 30
type input "1 bao đồ"
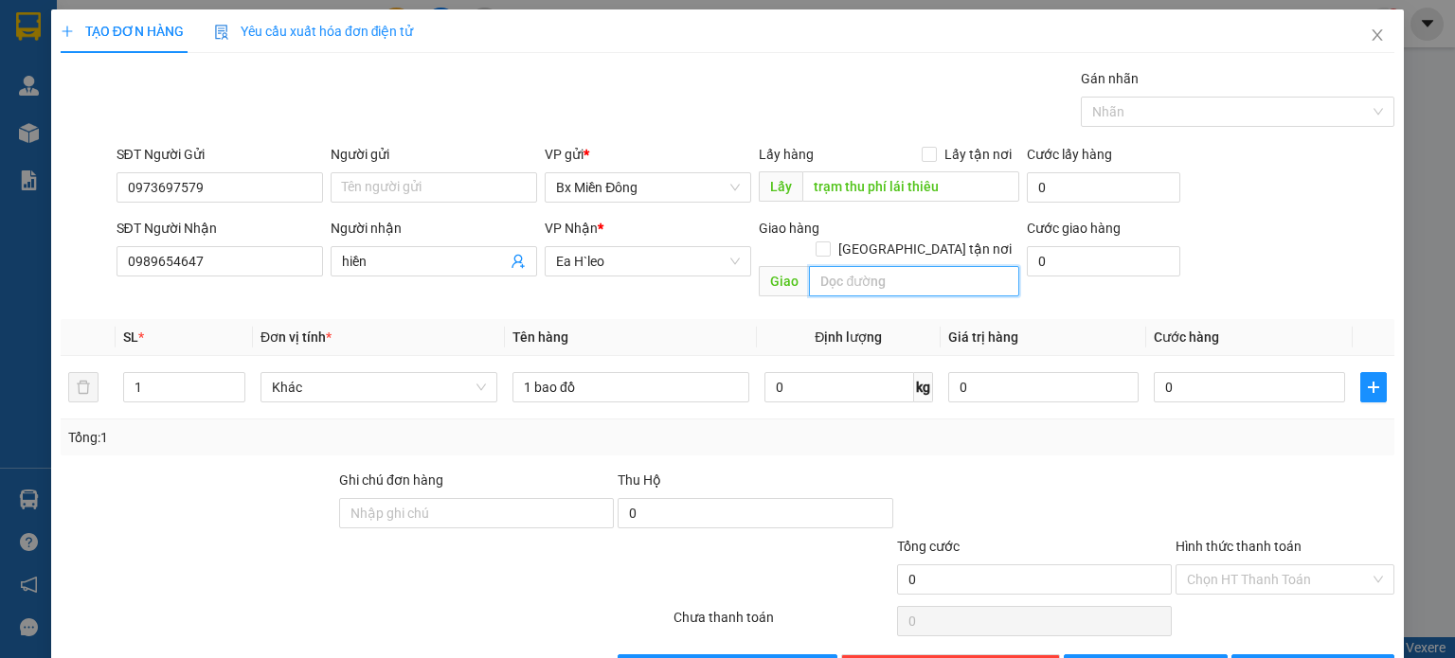
click at [822, 266] on input "text" at bounding box center [914, 281] width 210 height 30
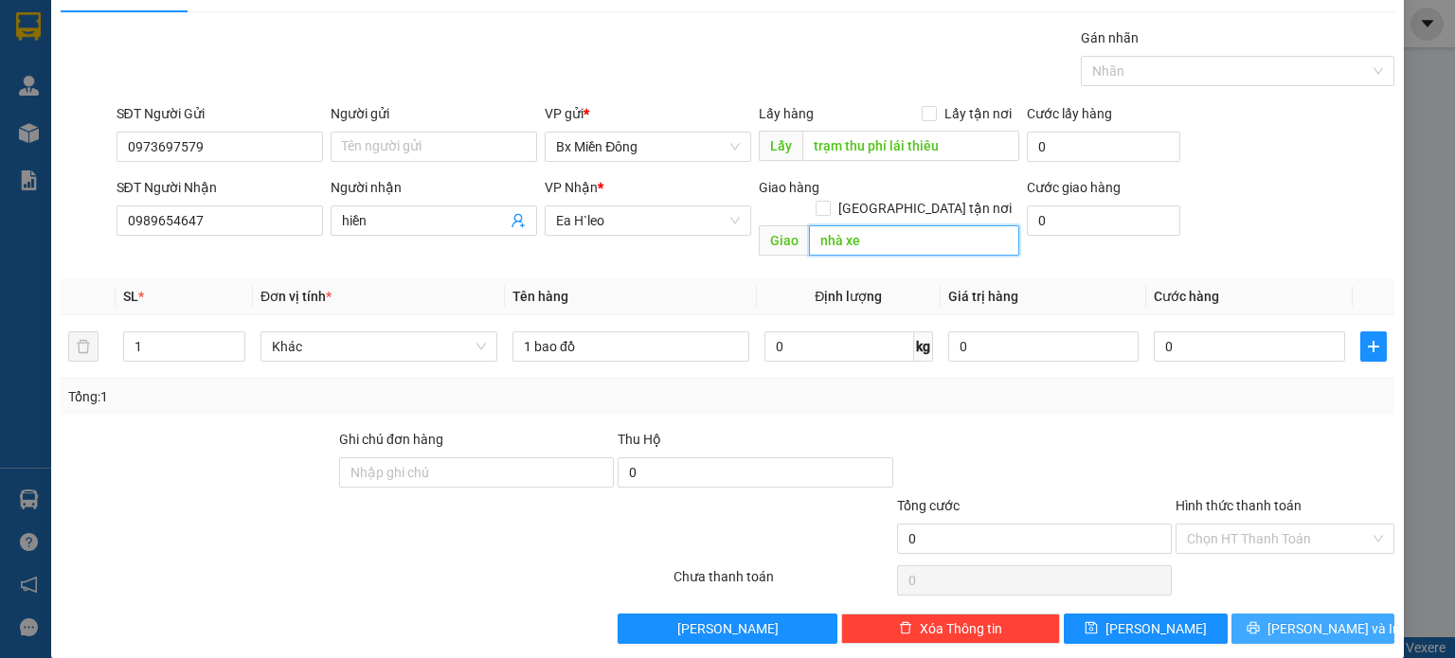
type input "nhà xe"
click at [1303, 619] on span "[PERSON_NAME] và In" at bounding box center [1333, 629] width 133 height 21
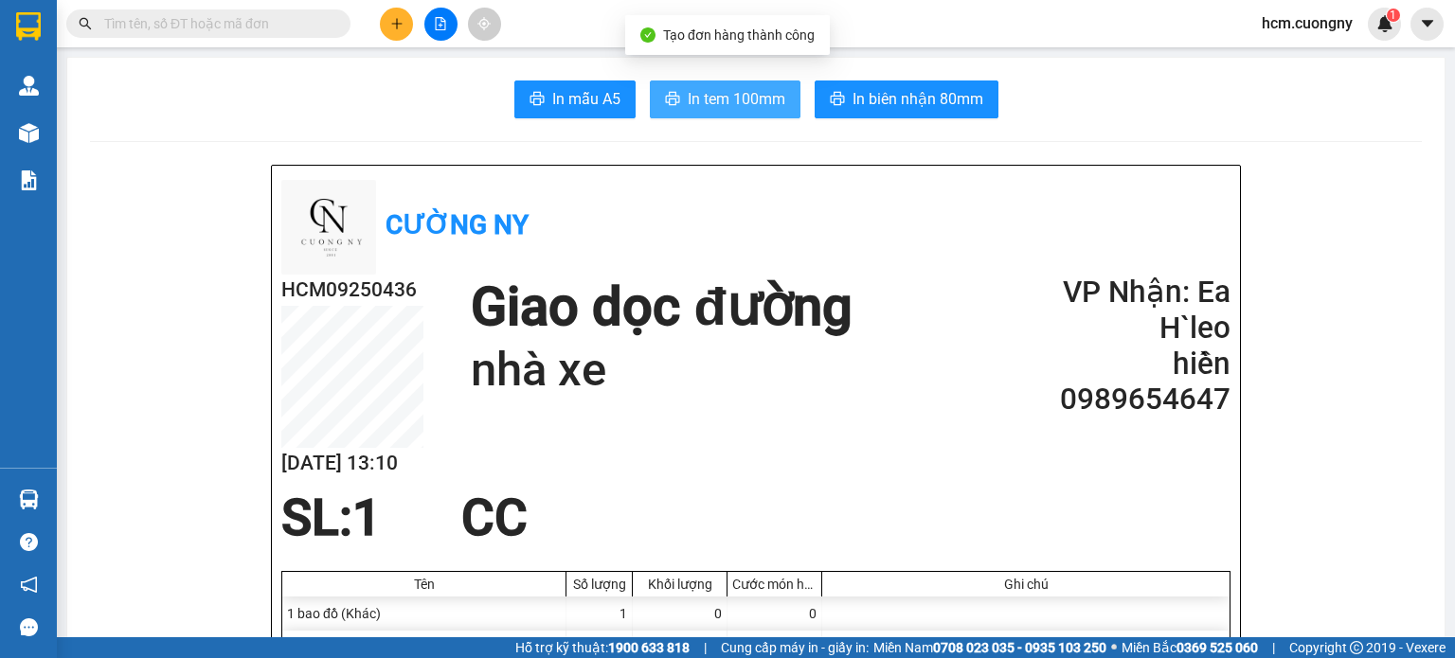
click at [732, 117] on button "In tem 100mm" at bounding box center [725, 100] width 151 height 38
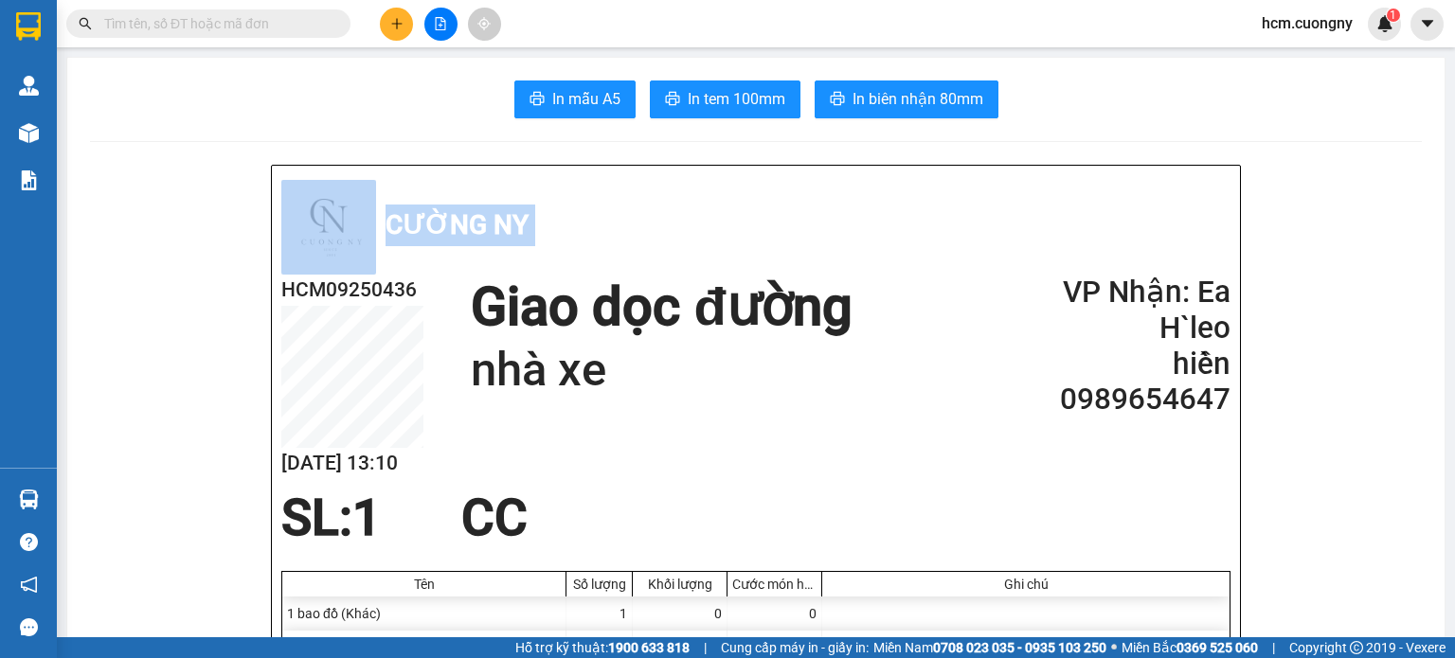
drag, startPoint x: 177, startPoint y: 299, endPoint x: 341, endPoint y: -115, distance: 445.2
click at [341, 0] on html "Kết quả tìm kiếm ( 0 ) Bộ lọc No Data hcm.cuongny 1 Quản [PERSON_NAME] lý khách…" at bounding box center [727, 329] width 1455 height 658
